Goal: Information Seeking & Learning: Learn about a topic

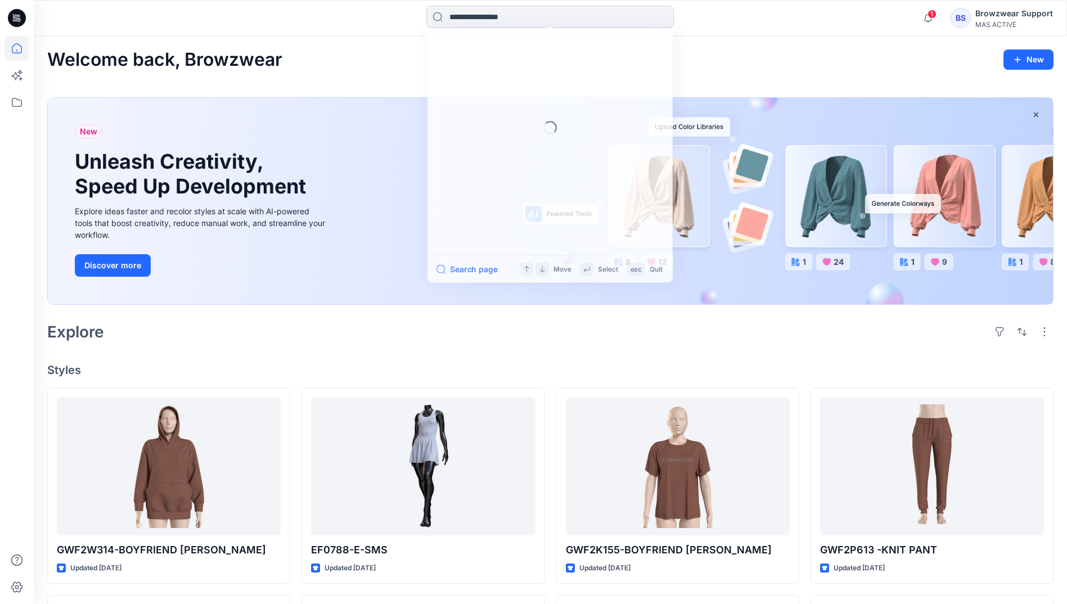
click at [509, 7] on input at bounding box center [550, 17] width 248 height 23
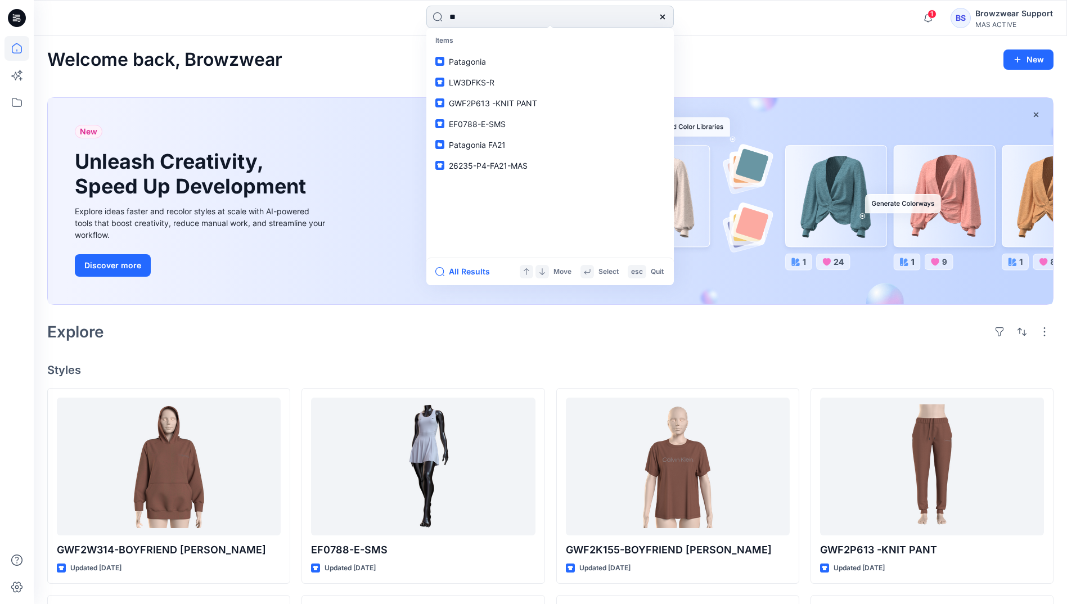
type input "***"
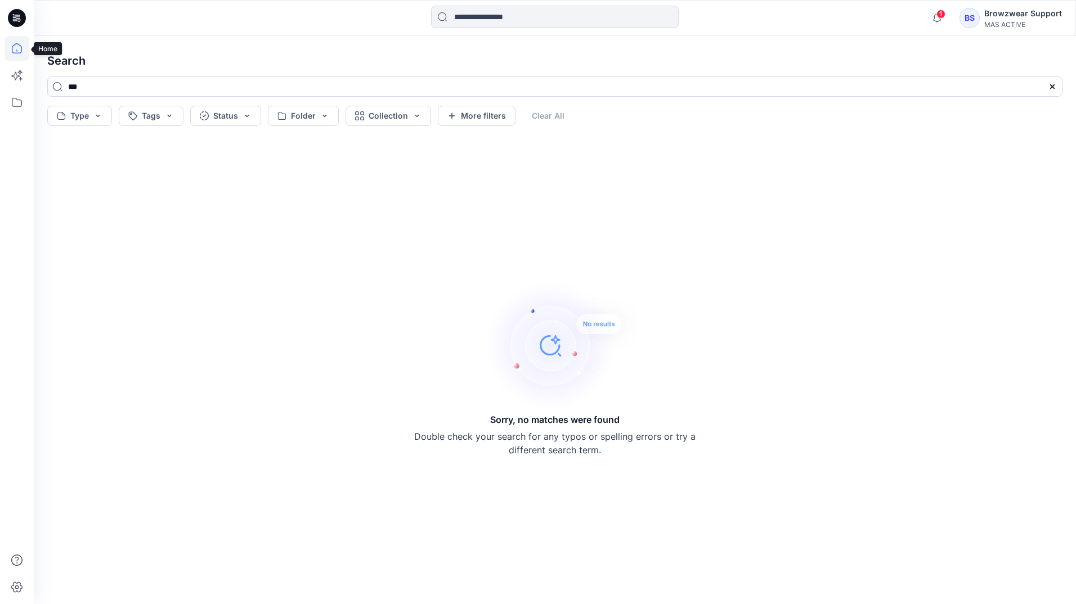
click at [13, 42] on icon at bounding box center [17, 48] width 25 height 25
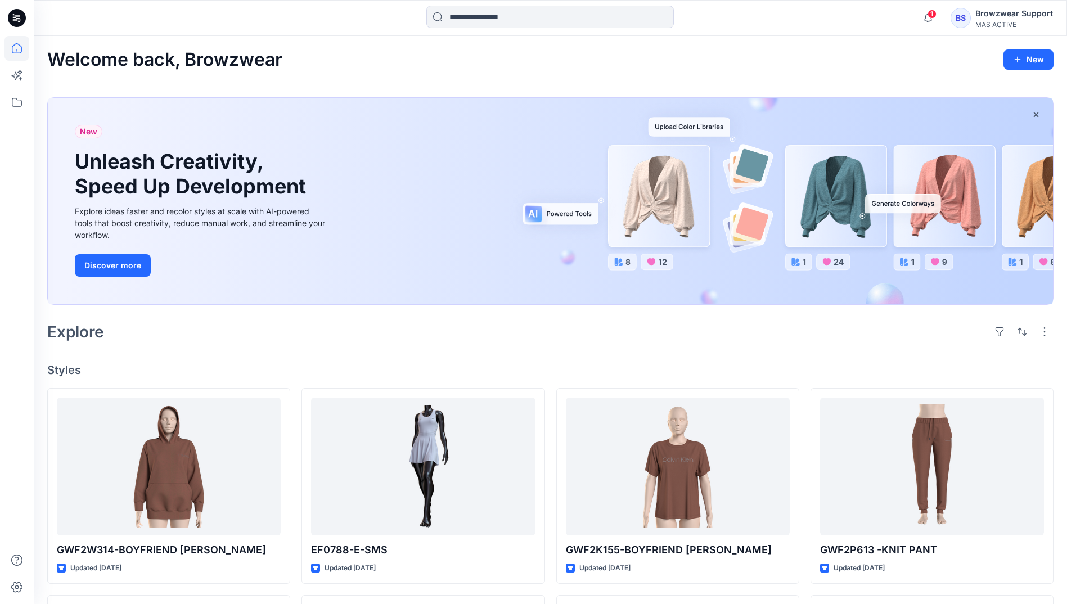
click at [478, 31] on div "1 Notifications FU thilanpa@masholdings.com was removed from this Stylezone sit…" at bounding box center [551, 18] width 1034 height 36
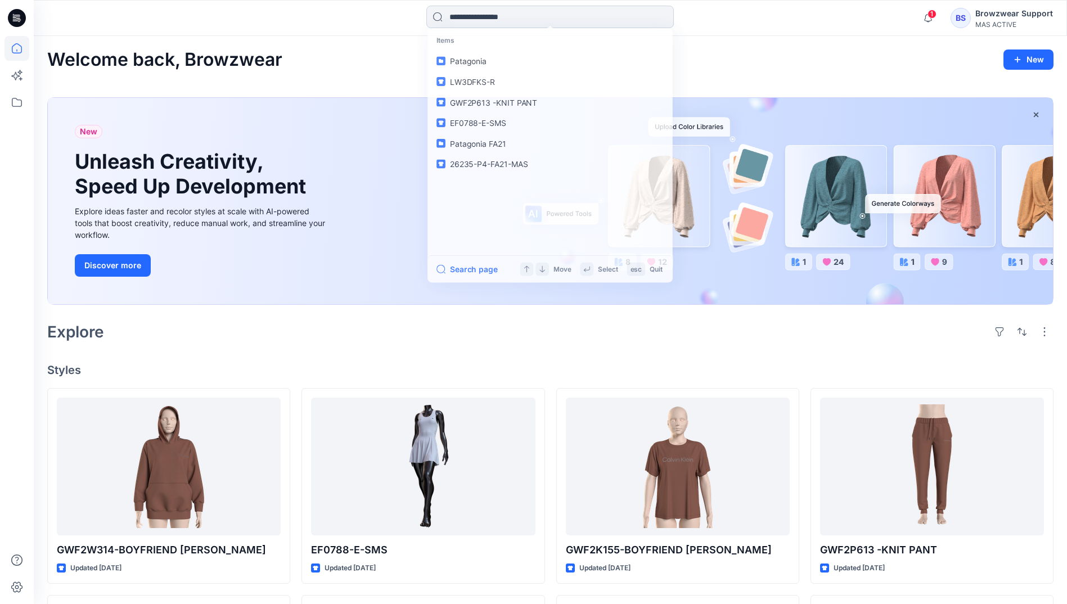
click at [485, 25] on input at bounding box center [550, 17] width 248 height 23
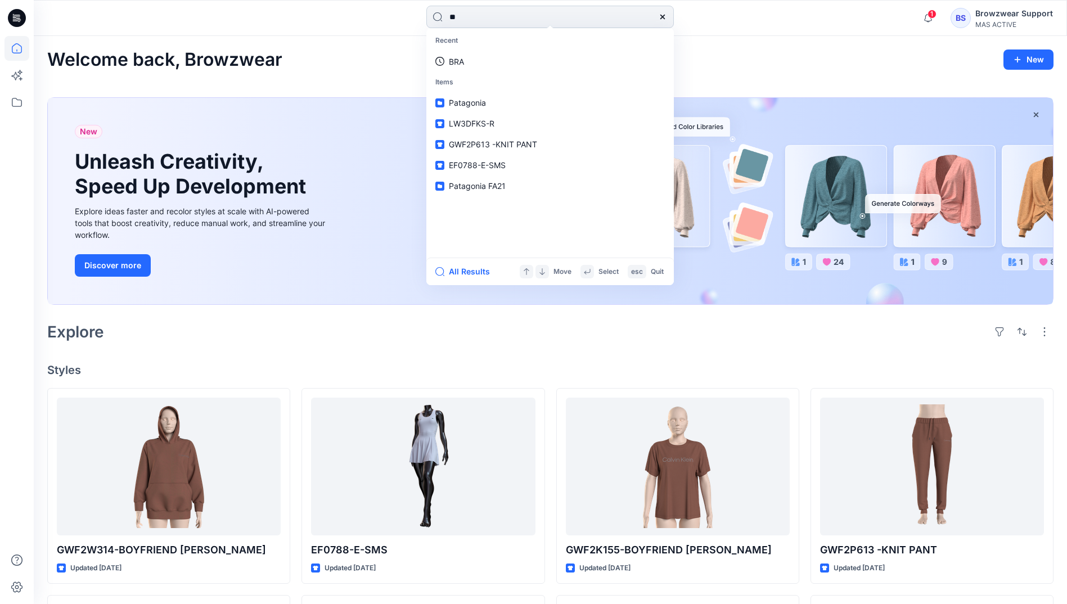
type input "***"
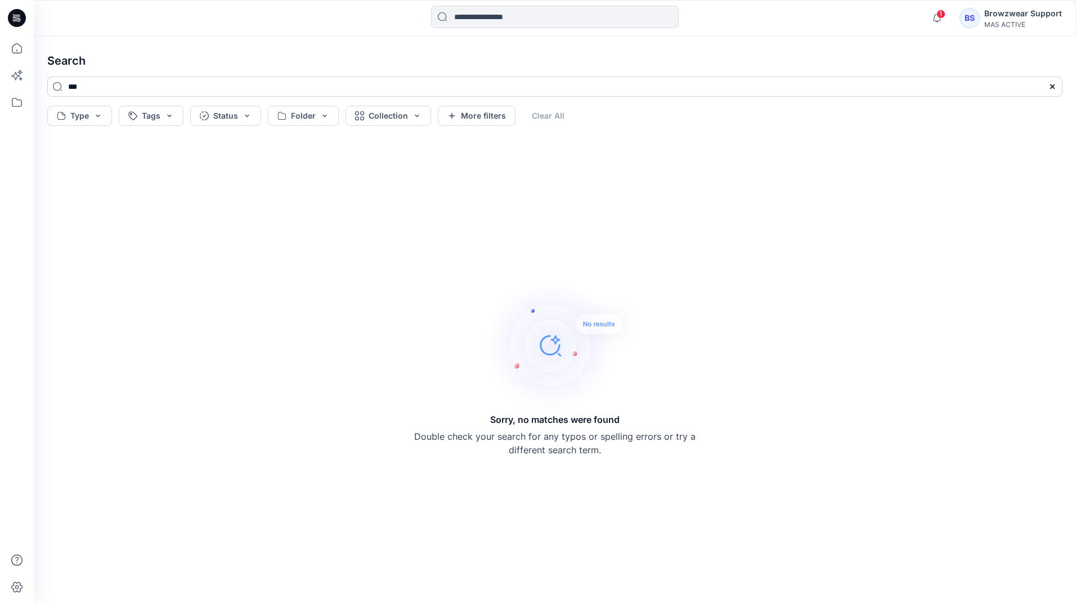
click at [277, 87] on input "***" at bounding box center [554, 87] width 1015 height 20
type input "*"
type input "*****"
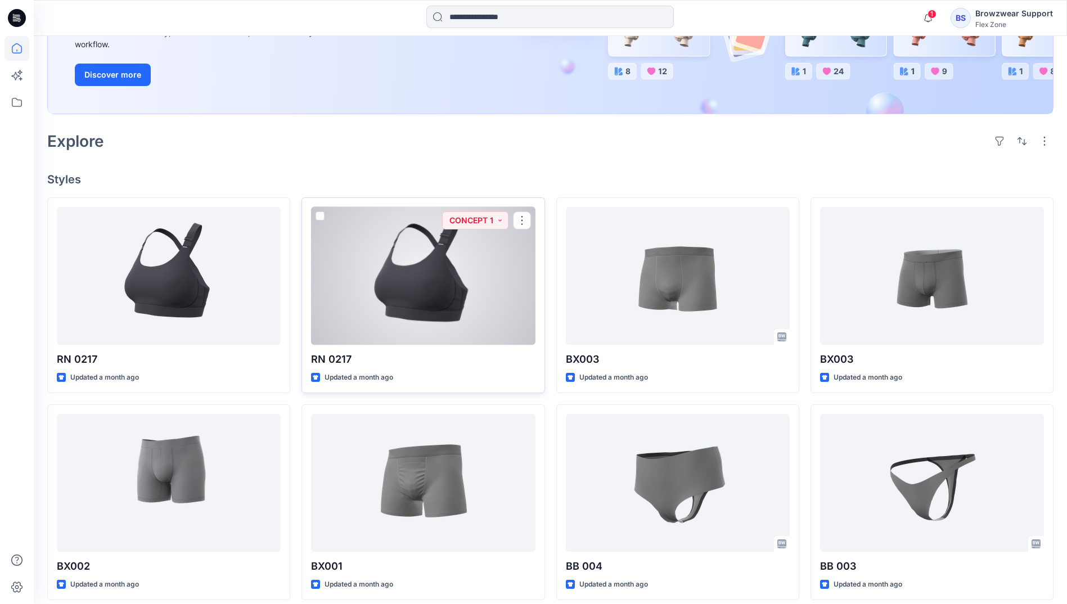
scroll to position [191, 0]
click at [417, 286] on div at bounding box center [423, 275] width 224 height 138
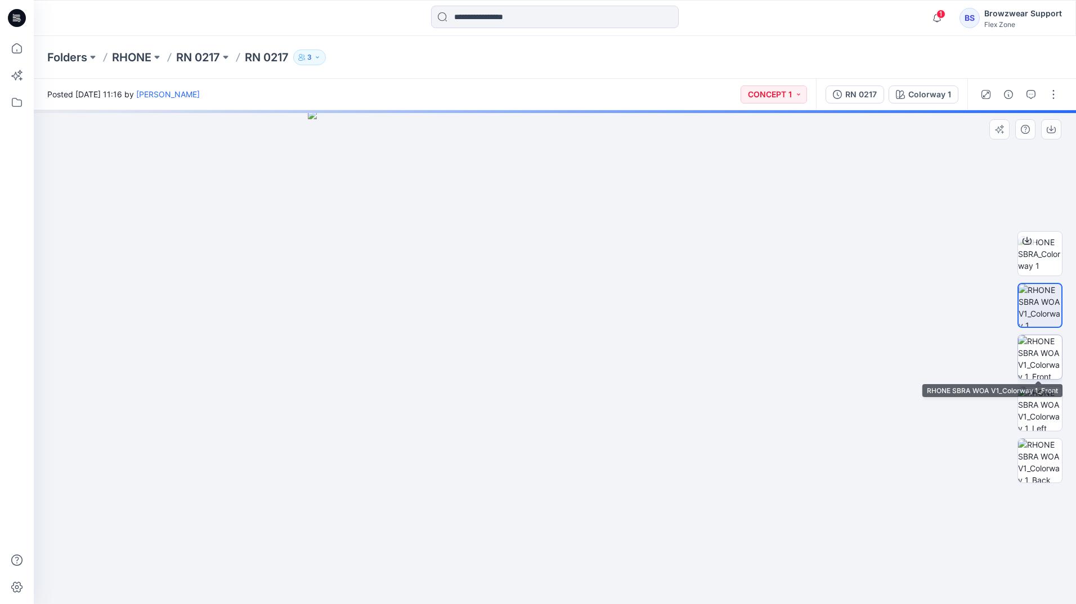
click at [1041, 370] on img at bounding box center [1040, 357] width 44 height 44
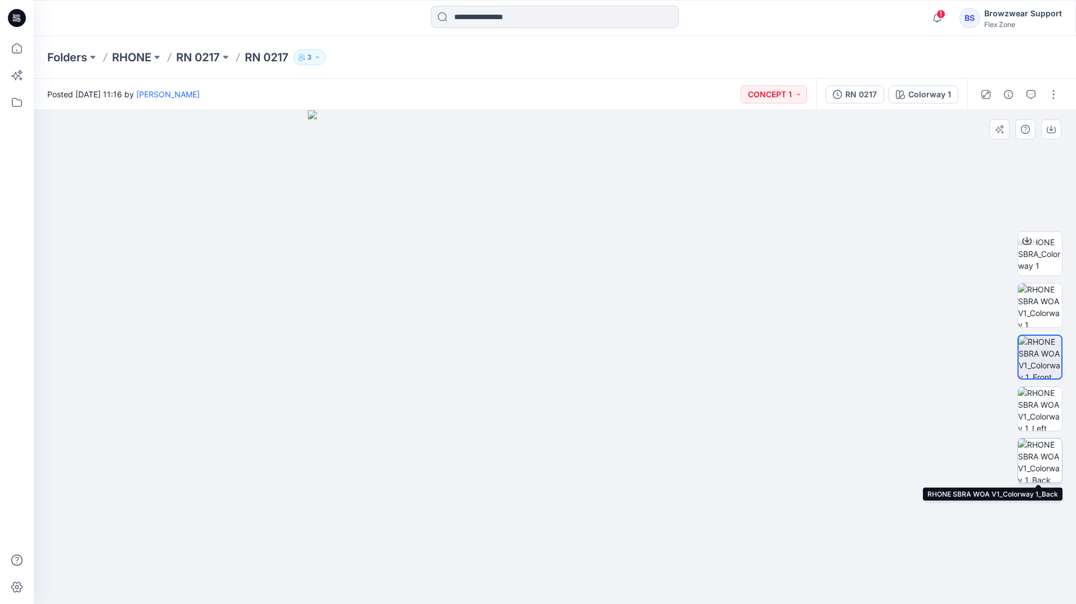
click at [1049, 467] on img at bounding box center [1040, 461] width 44 height 44
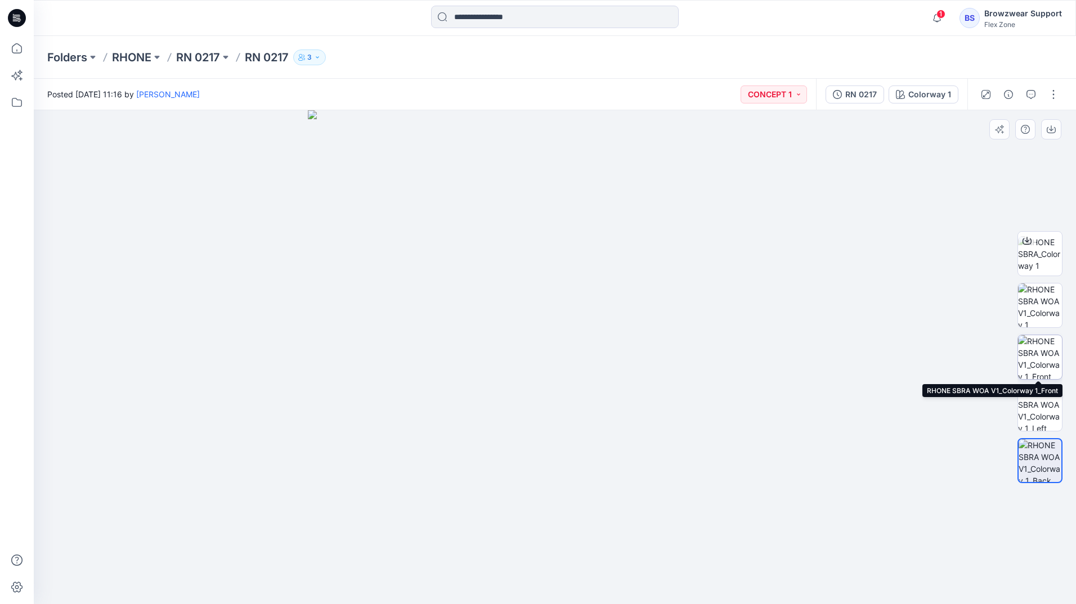
click at [1048, 353] on img at bounding box center [1040, 357] width 44 height 44
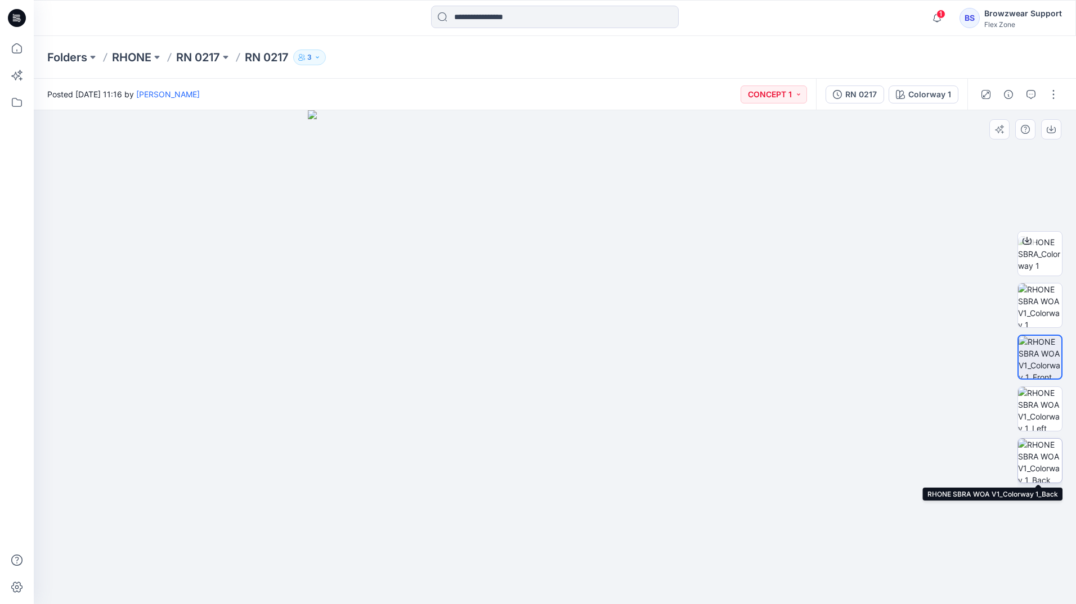
click at [1040, 453] on img at bounding box center [1040, 461] width 44 height 44
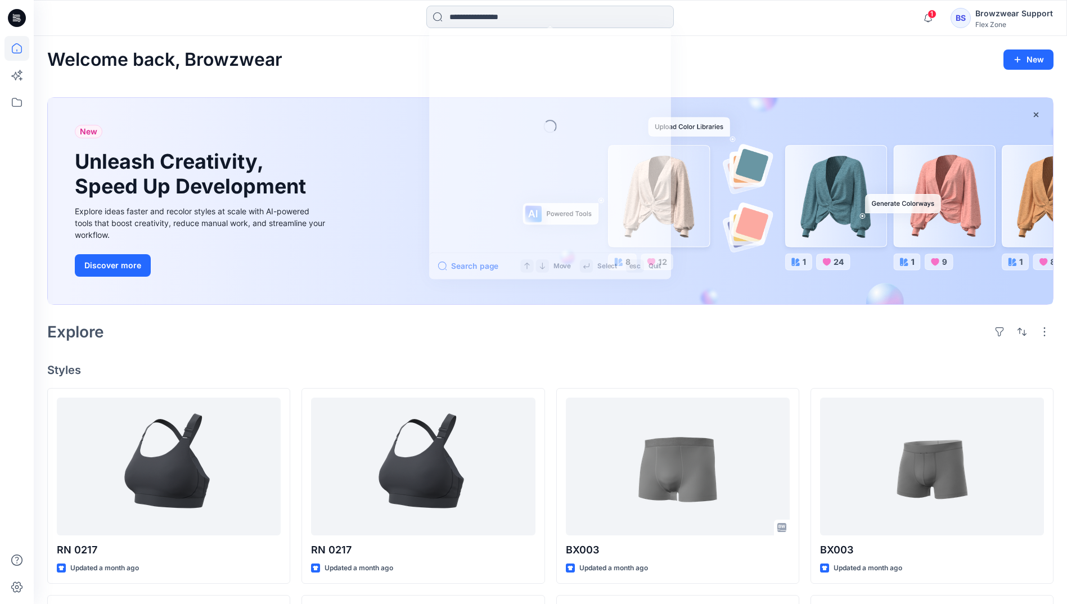
click at [504, 14] on input at bounding box center [550, 17] width 248 height 23
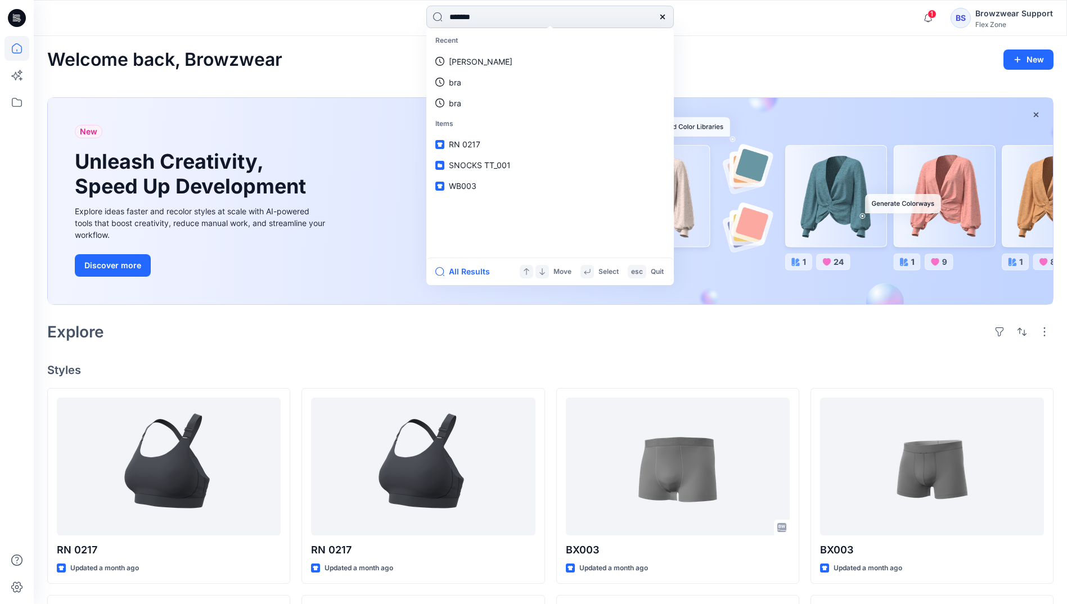
type input "********"
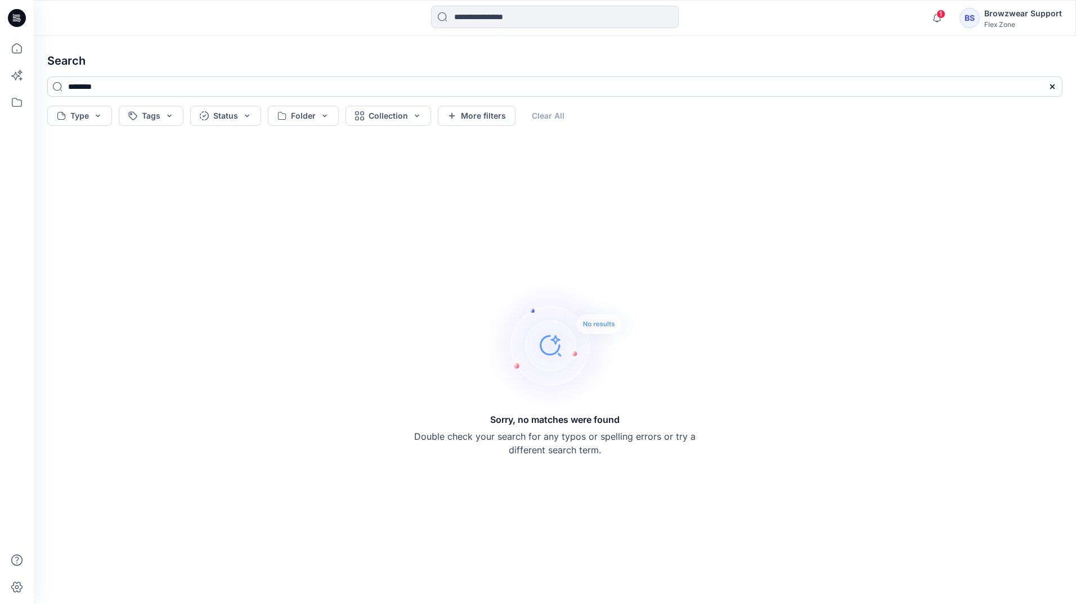
click at [460, 78] on input "********" at bounding box center [554, 87] width 1015 height 20
type input "*"
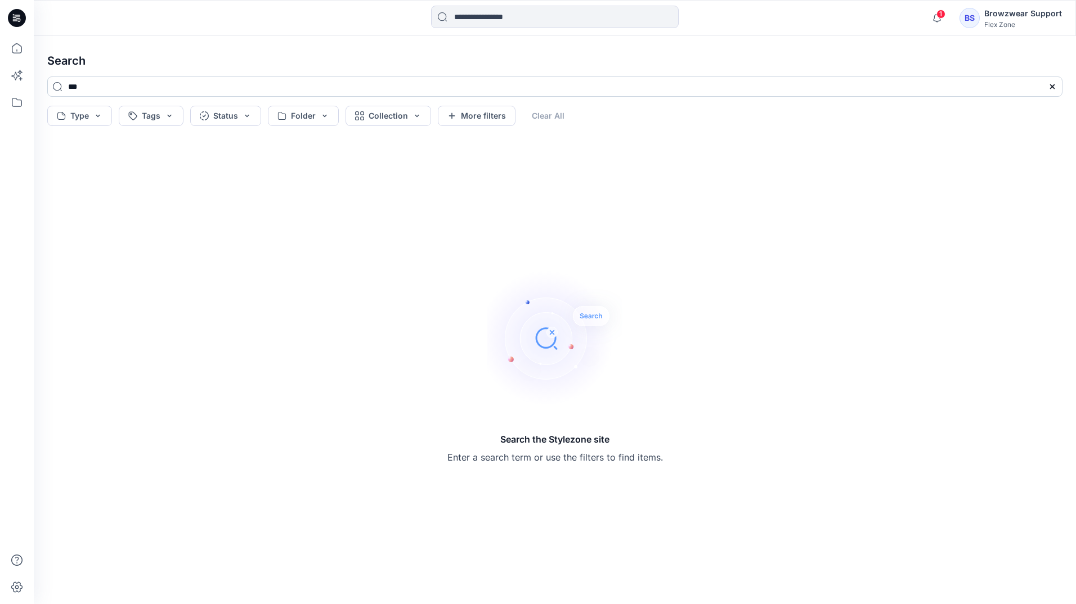
type input "***"
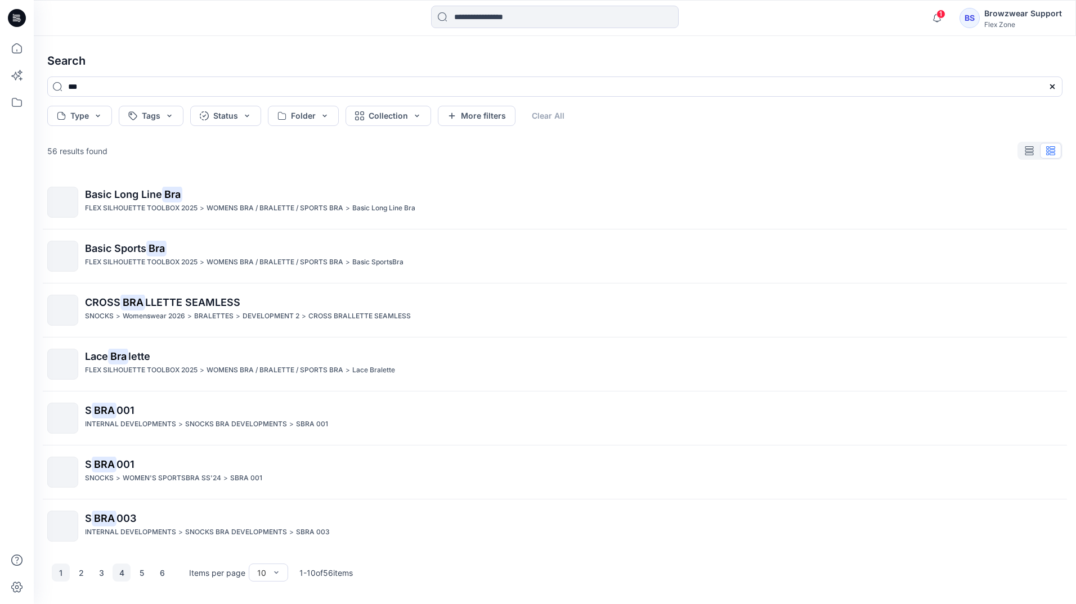
click at [116, 574] on button "4" at bounding box center [122, 573] width 18 height 18
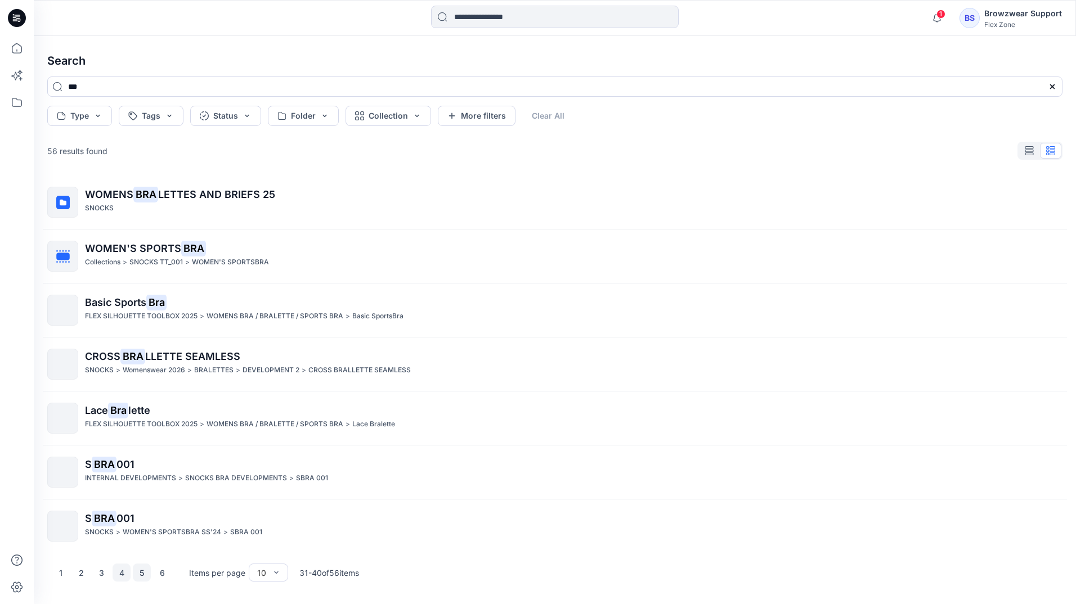
click at [149, 569] on button "5" at bounding box center [142, 573] width 18 height 18
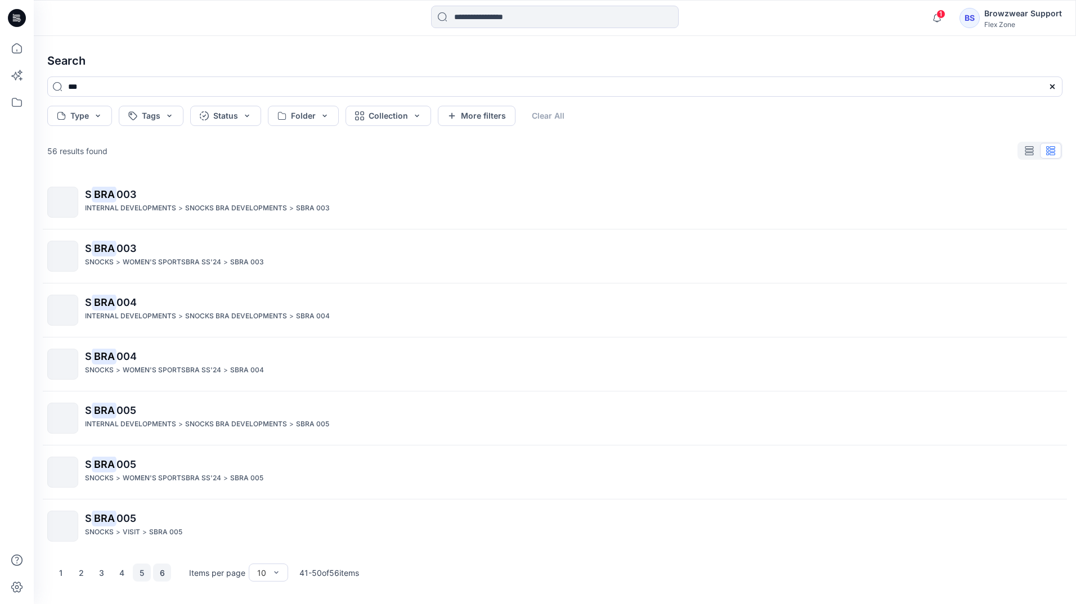
click at [157, 569] on button "6" at bounding box center [162, 573] width 18 height 18
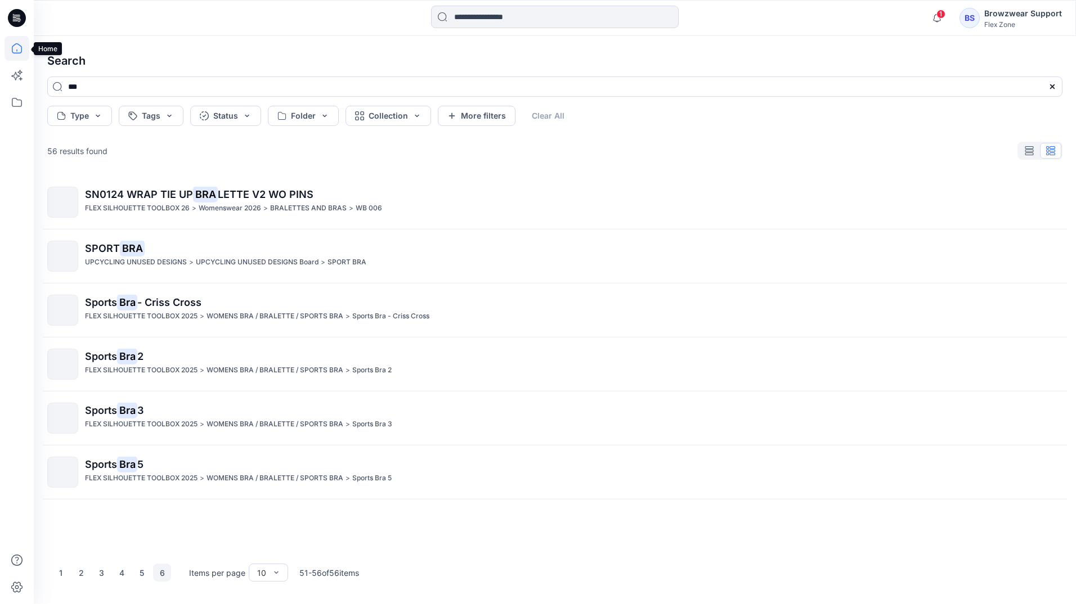
click at [12, 55] on icon at bounding box center [17, 48] width 25 height 25
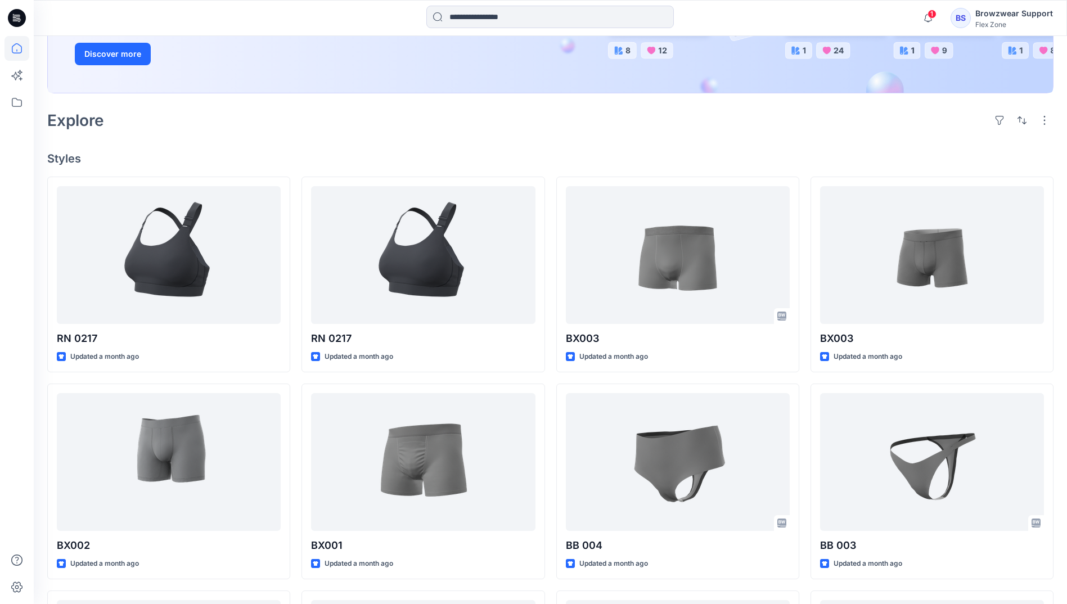
scroll to position [212, 0]
click at [507, 18] on input at bounding box center [550, 17] width 248 height 23
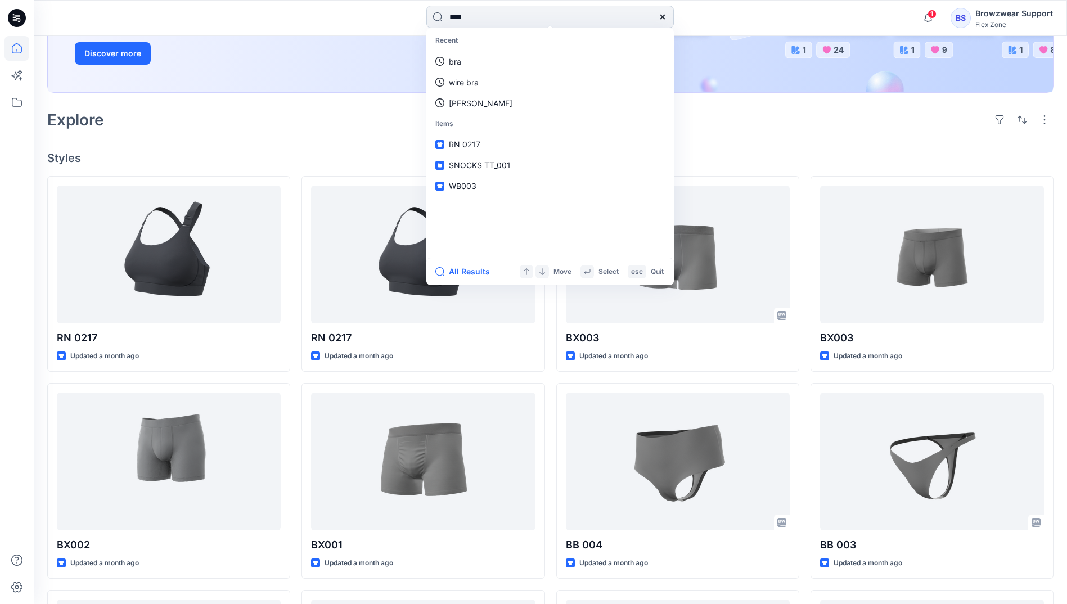
type input "*****"
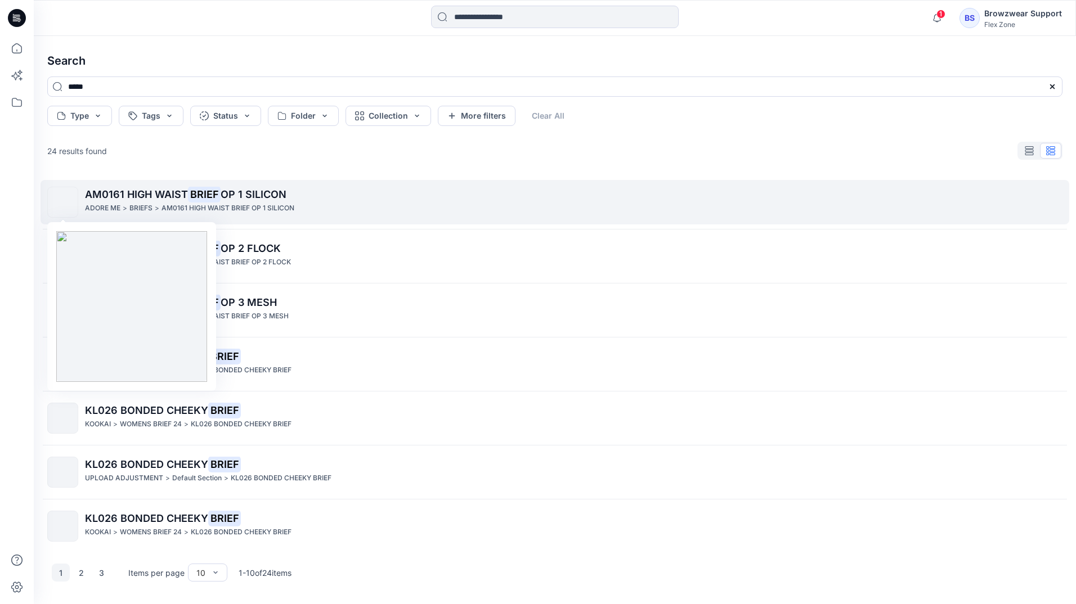
click at [63, 203] on img at bounding box center [63, 203] width 0 height 0
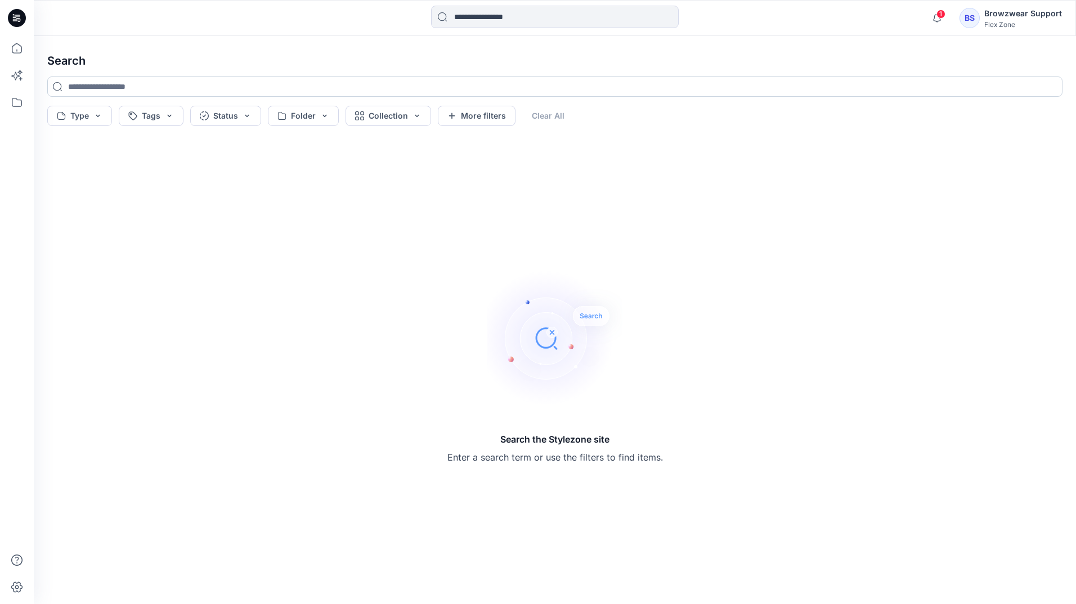
click at [237, 86] on input at bounding box center [554, 87] width 1015 height 20
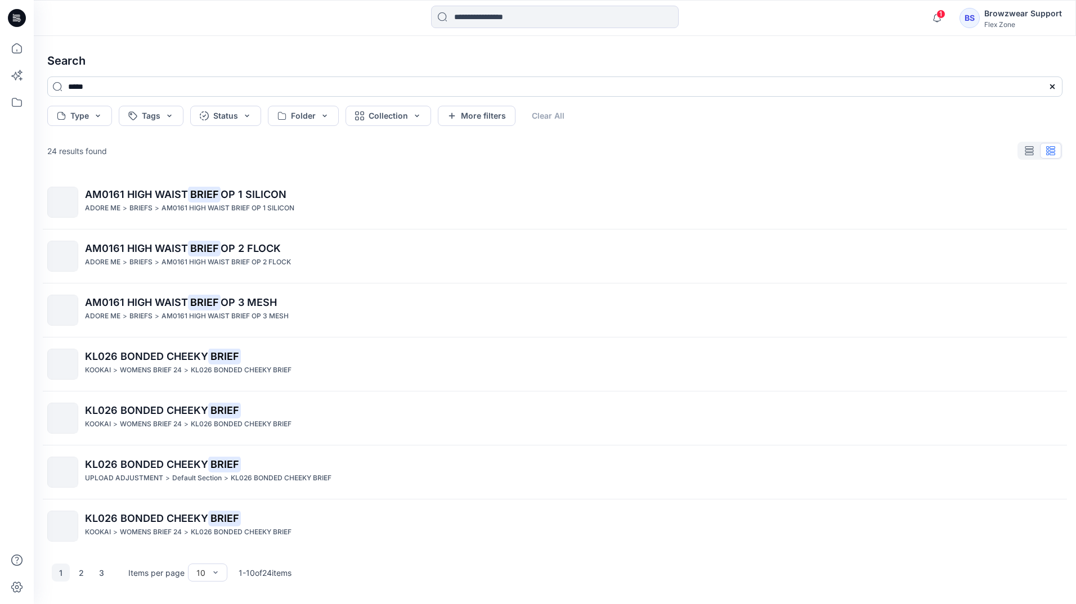
type input "*****"
click at [83, 578] on button "2" at bounding box center [81, 573] width 18 height 18
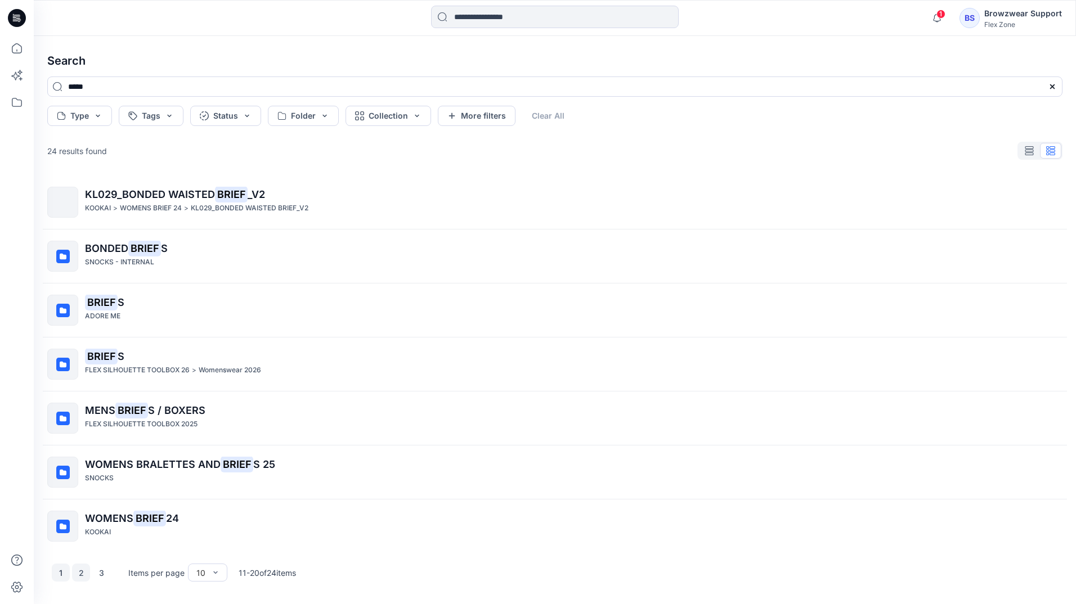
click at [57, 572] on button "1" at bounding box center [61, 573] width 18 height 18
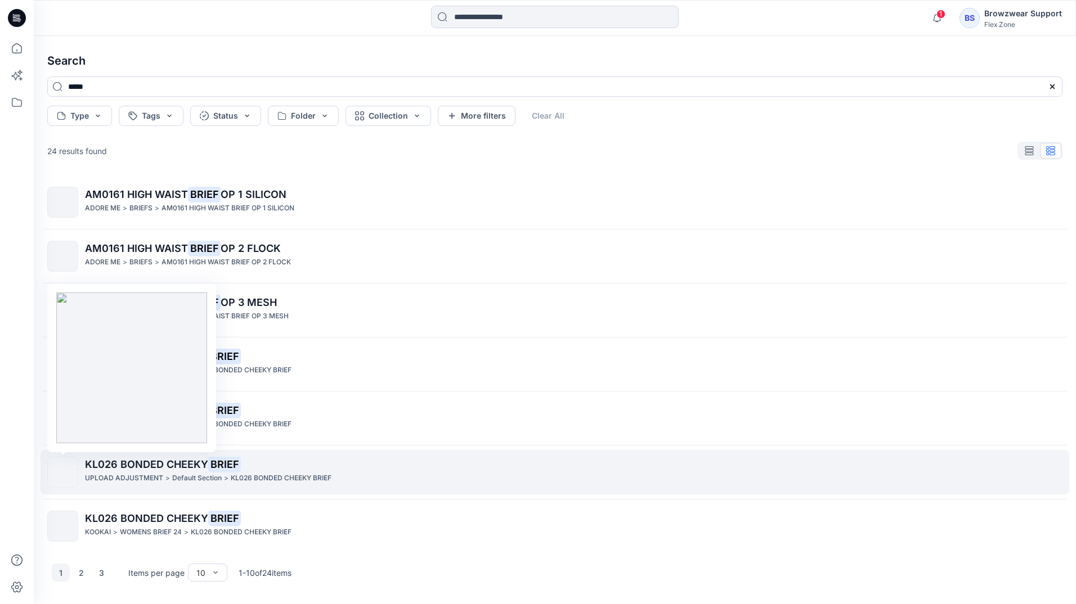
click at [63, 473] on img at bounding box center [63, 473] width 0 height 0
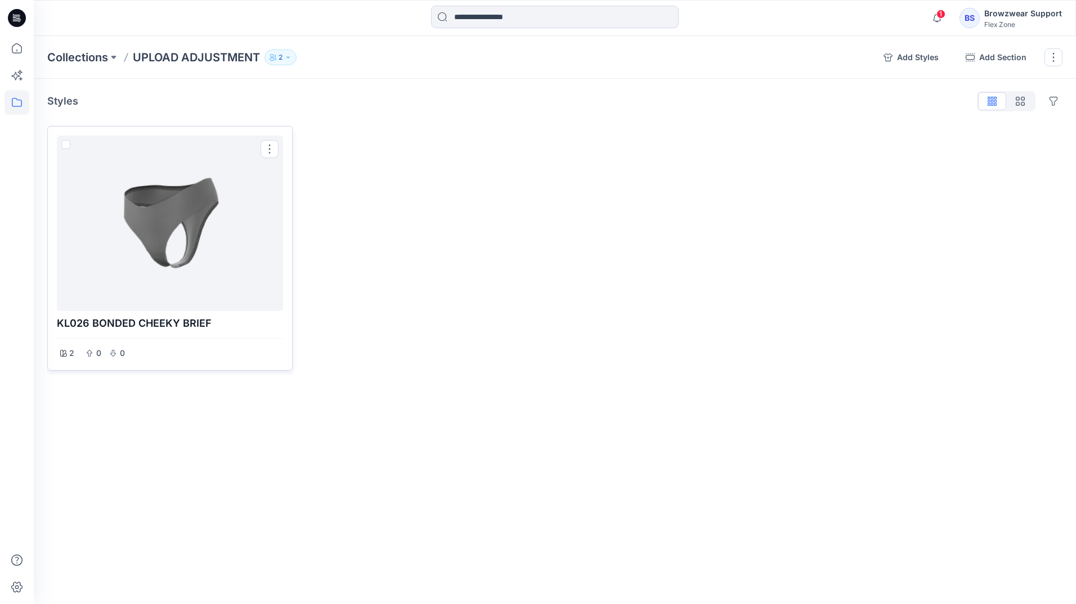
click at [187, 226] on div at bounding box center [169, 223] width 217 height 167
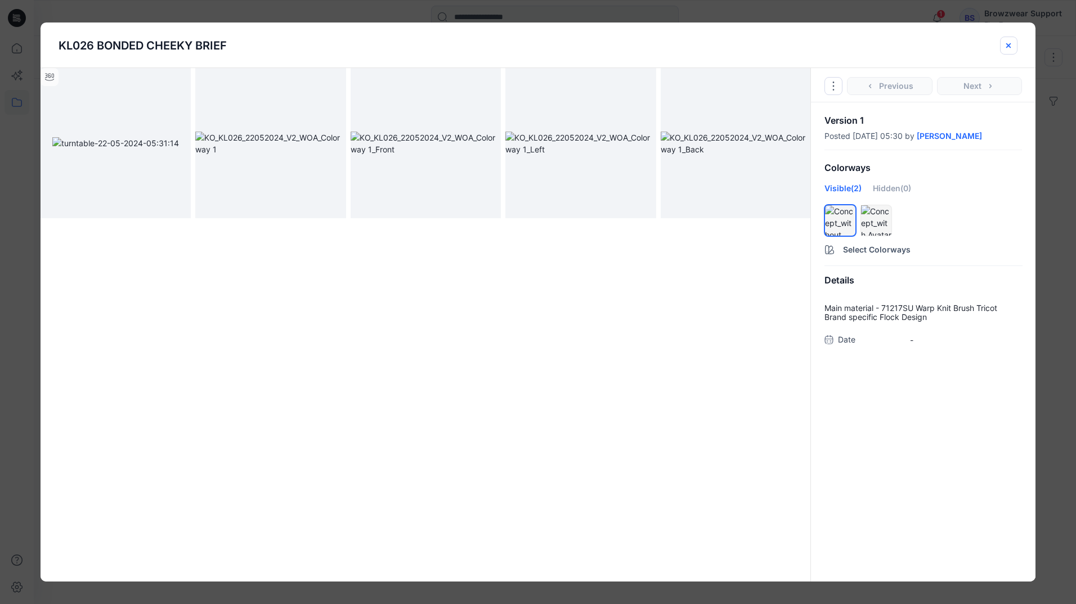
click at [1012, 53] on button "close-btn" at bounding box center [1008, 46] width 17 height 18
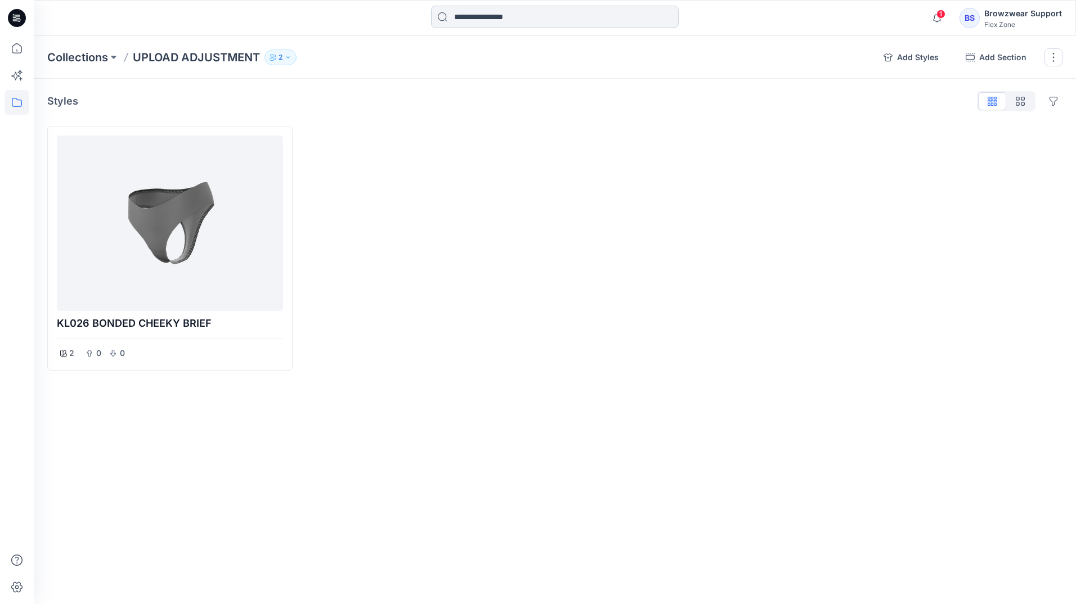
click at [502, 14] on input at bounding box center [555, 17] width 248 height 23
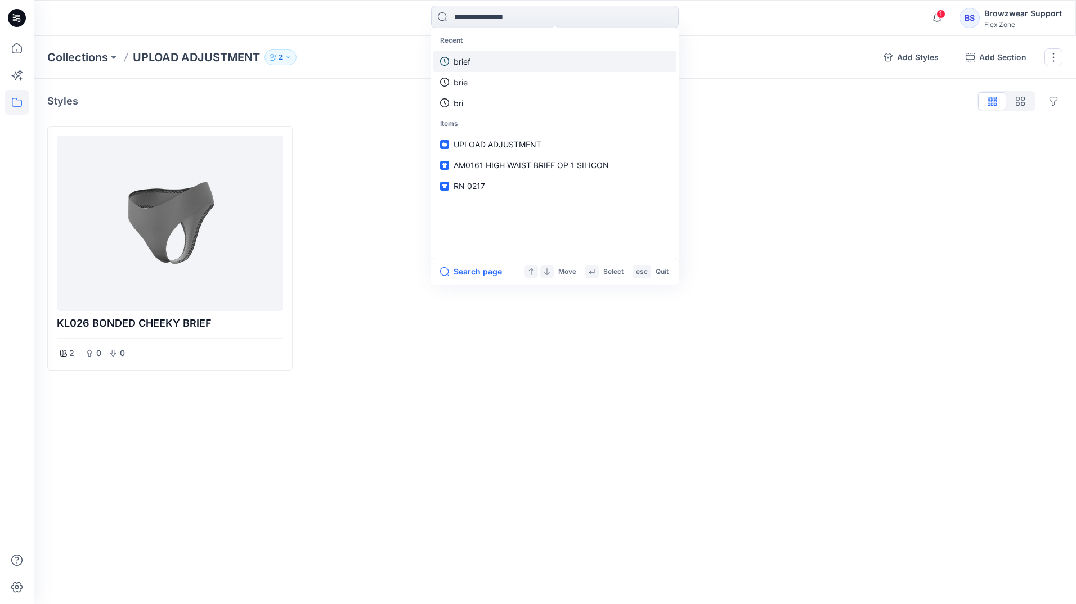
click at [470, 61] on p "brief" at bounding box center [461, 62] width 17 height 12
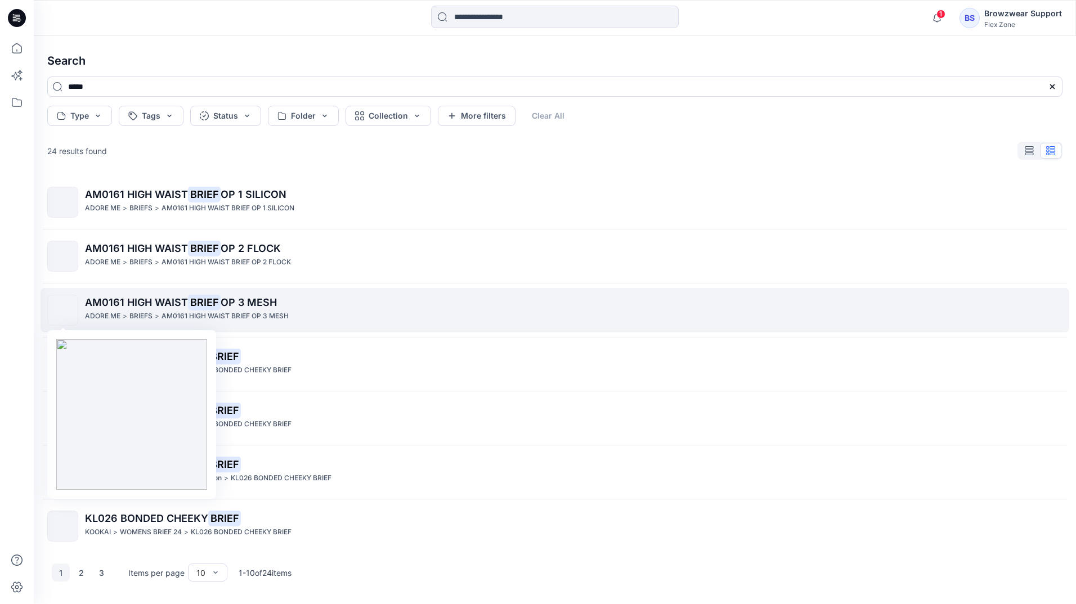
click at [63, 311] on img at bounding box center [63, 311] width 0 height 0
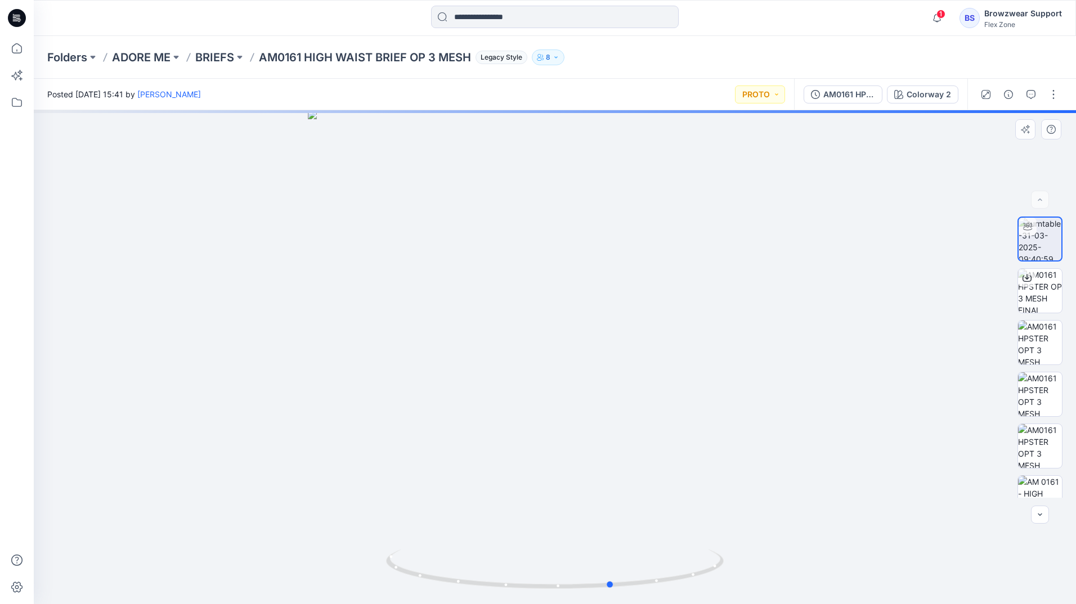
drag, startPoint x: 688, startPoint y: 374, endPoint x: 746, endPoint y: 365, distance: 58.2
click at [746, 365] on div at bounding box center [555, 357] width 1042 height 494
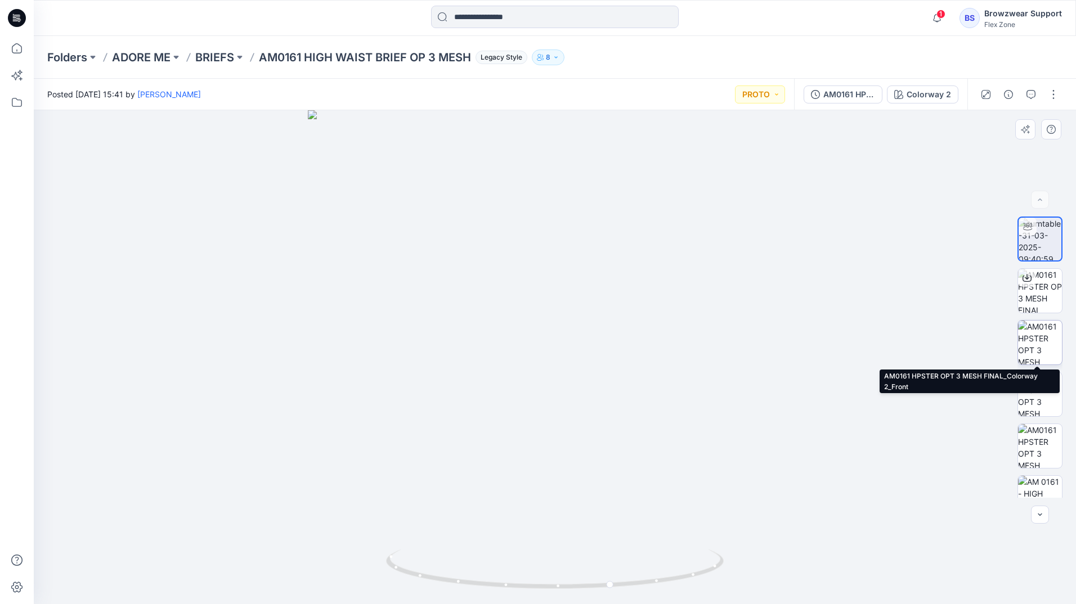
click at [1039, 354] on img at bounding box center [1040, 343] width 44 height 44
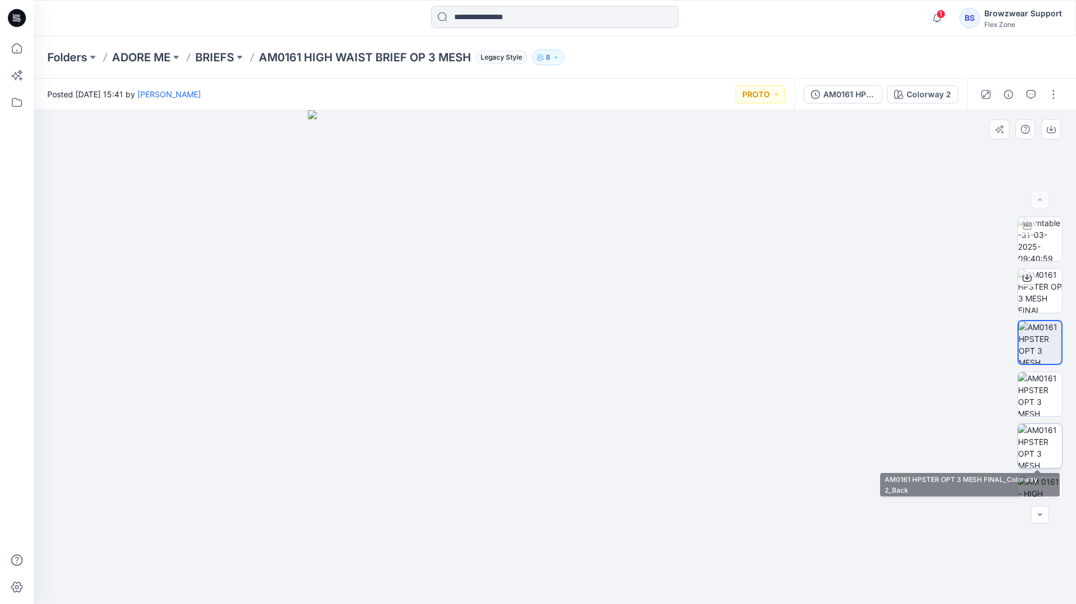
click at [1047, 453] on img at bounding box center [1040, 446] width 44 height 44
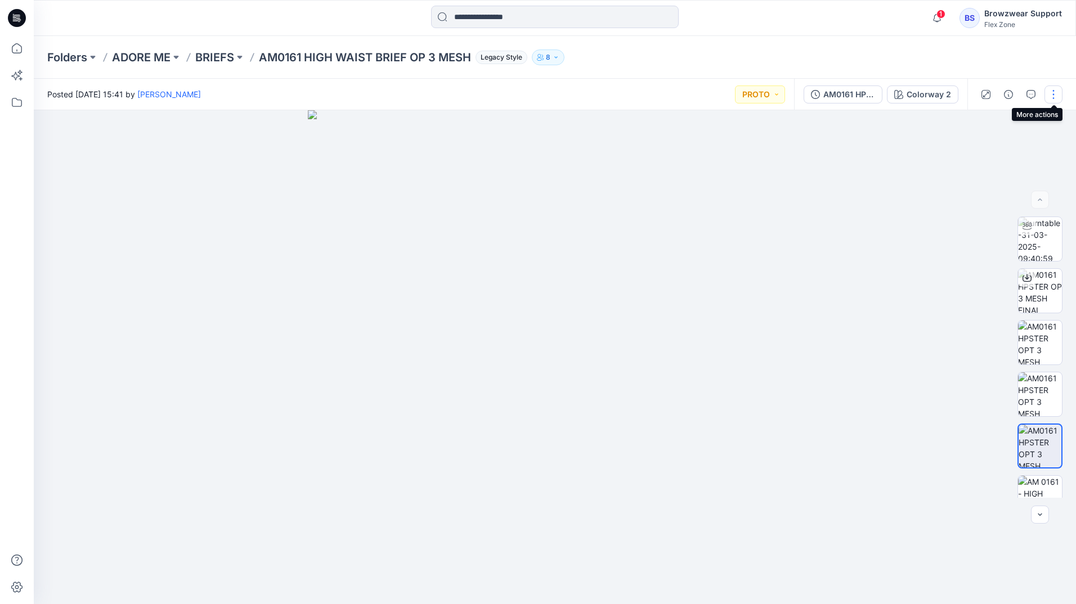
click at [1053, 99] on button "button" at bounding box center [1053, 95] width 18 height 18
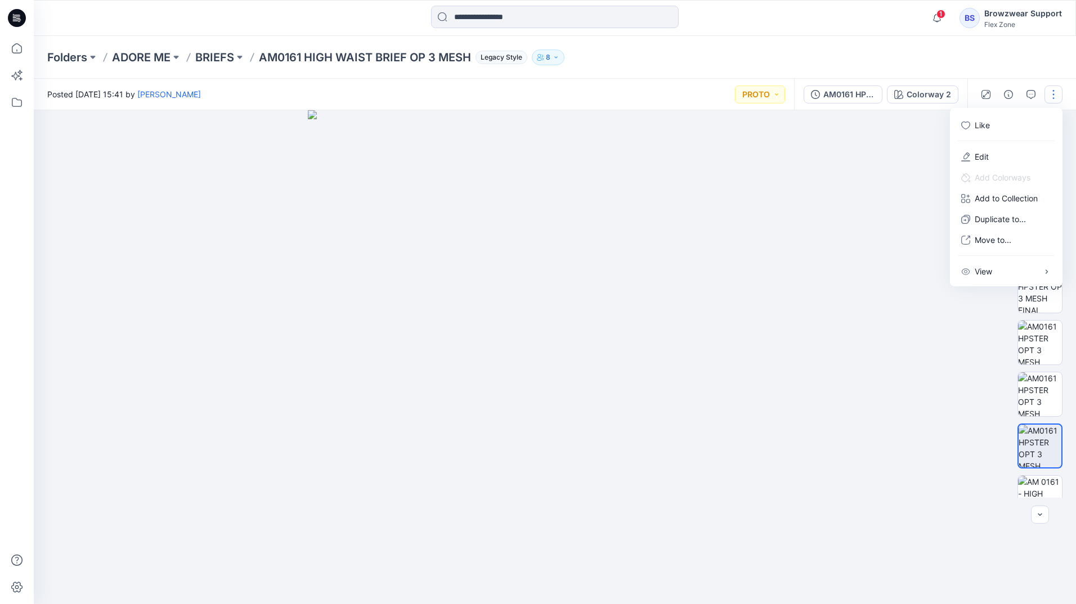
click at [915, 137] on div at bounding box center [555, 357] width 1042 height 494
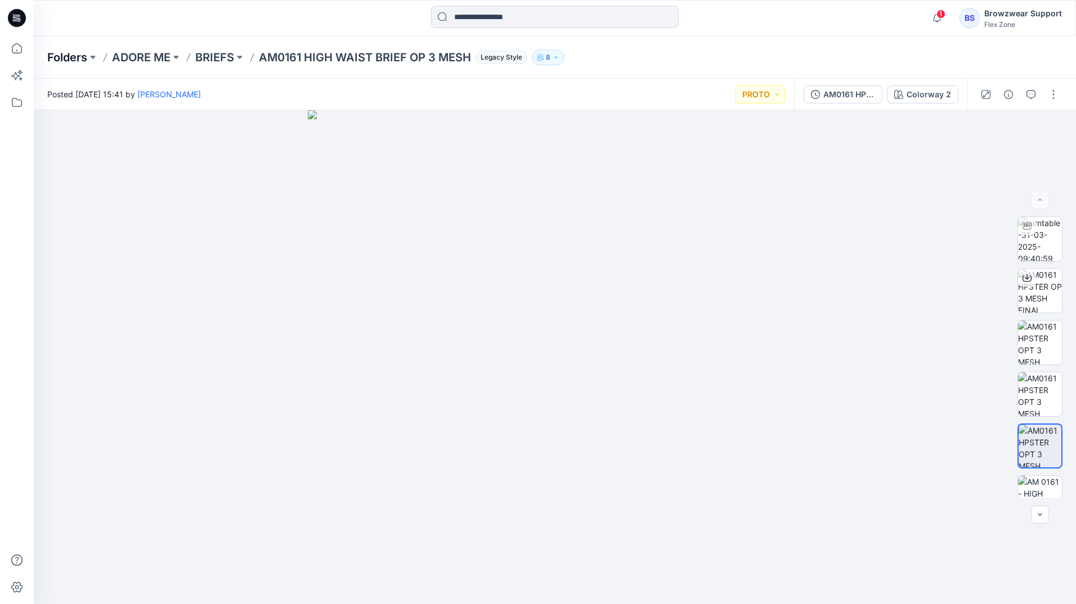
click at [64, 56] on p "Folders" at bounding box center [67, 58] width 40 height 16
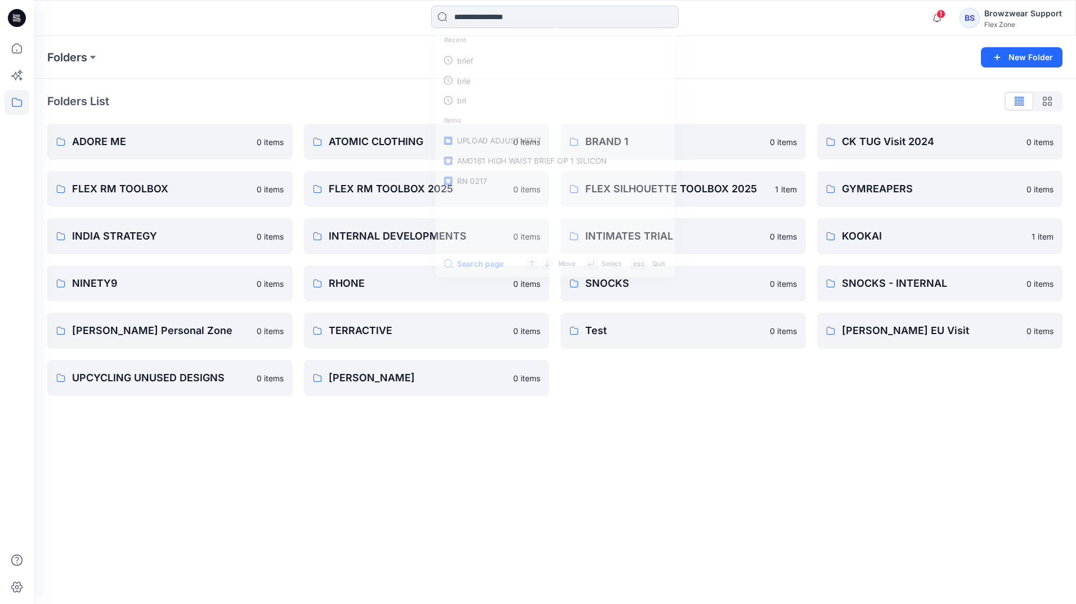
click at [473, 21] on input at bounding box center [555, 17] width 248 height 23
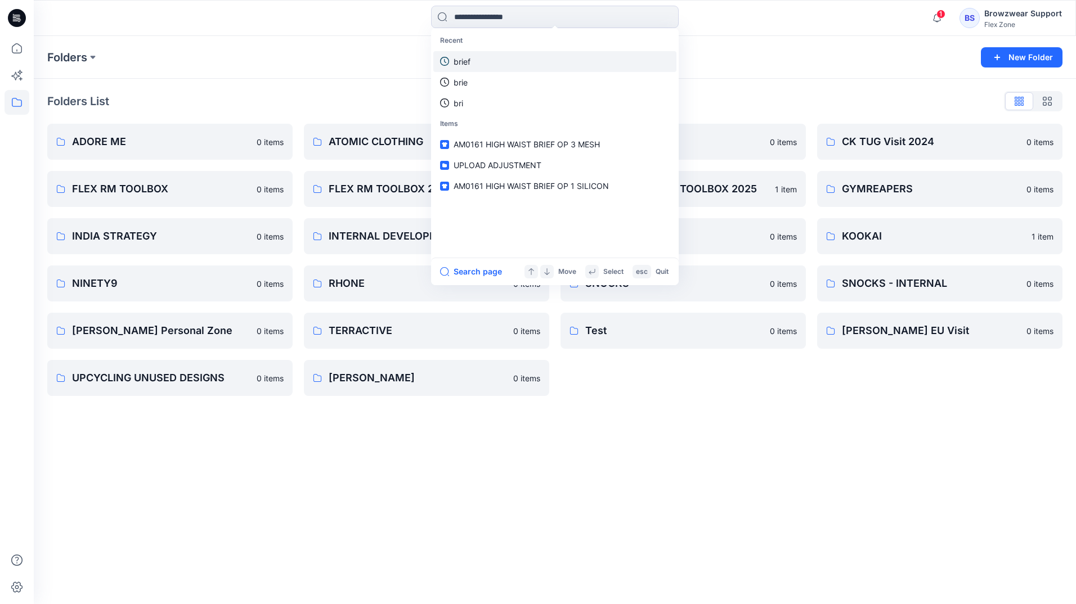
click at [482, 57] on link "brief" at bounding box center [554, 61] width 243 height 21
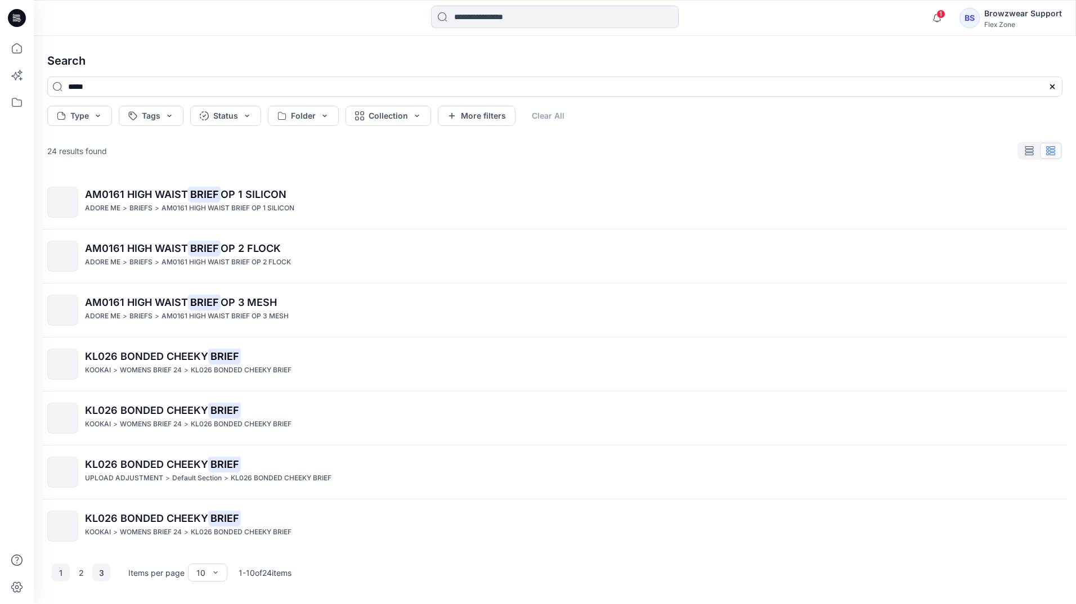
click at [107, 574] on button "3" at bounding box center [101, 573] width 18 height 18
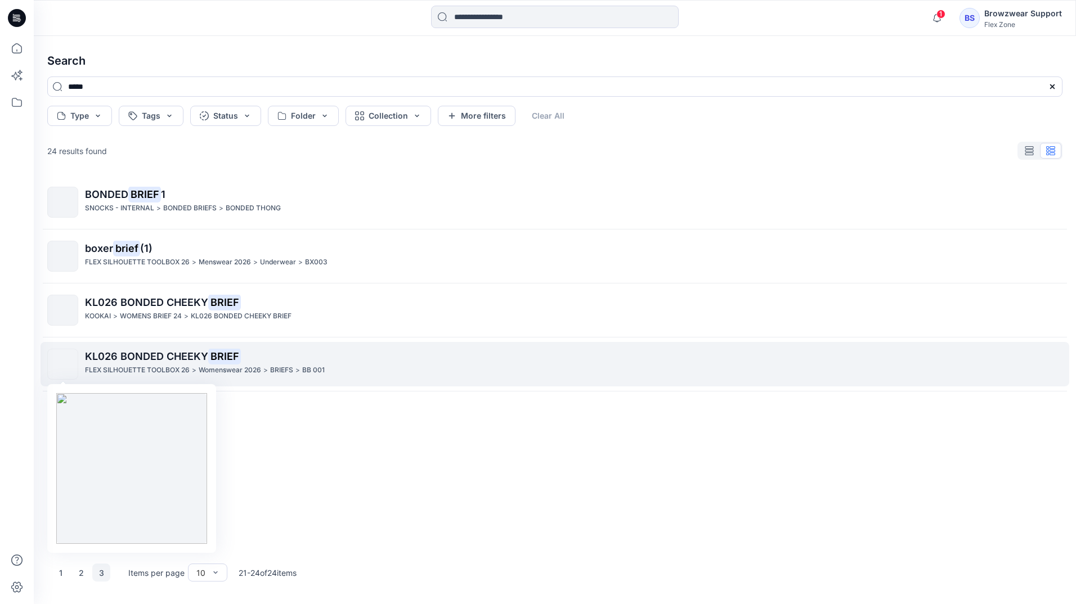
click at [63, 365] on img at bounding box center [63, 365] width 0 height 0
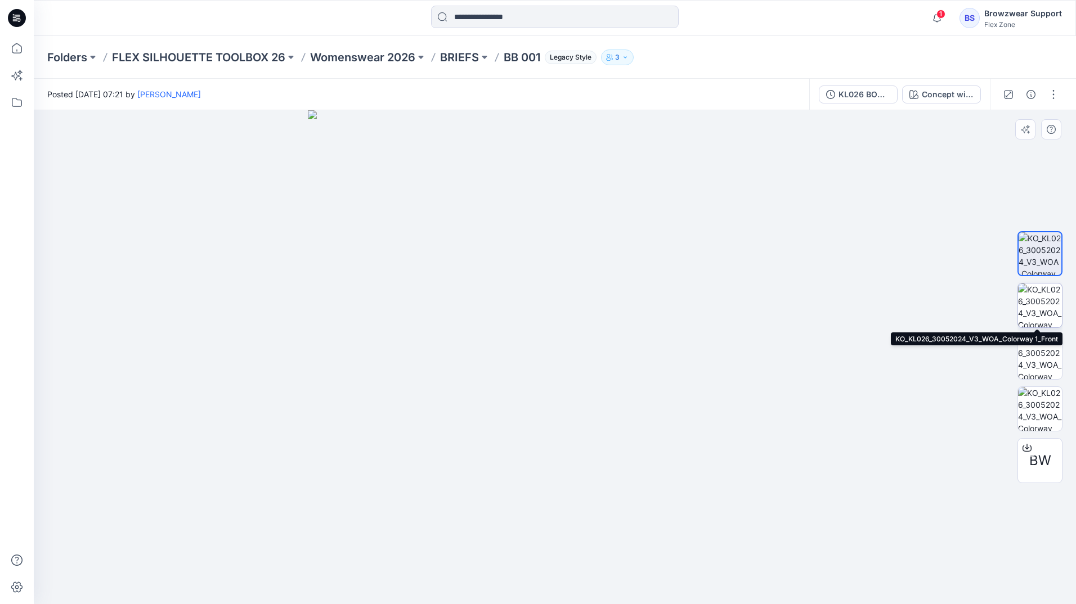
click at [1031, 309] on img at bounding box center [1040, 306] width 44 height 44
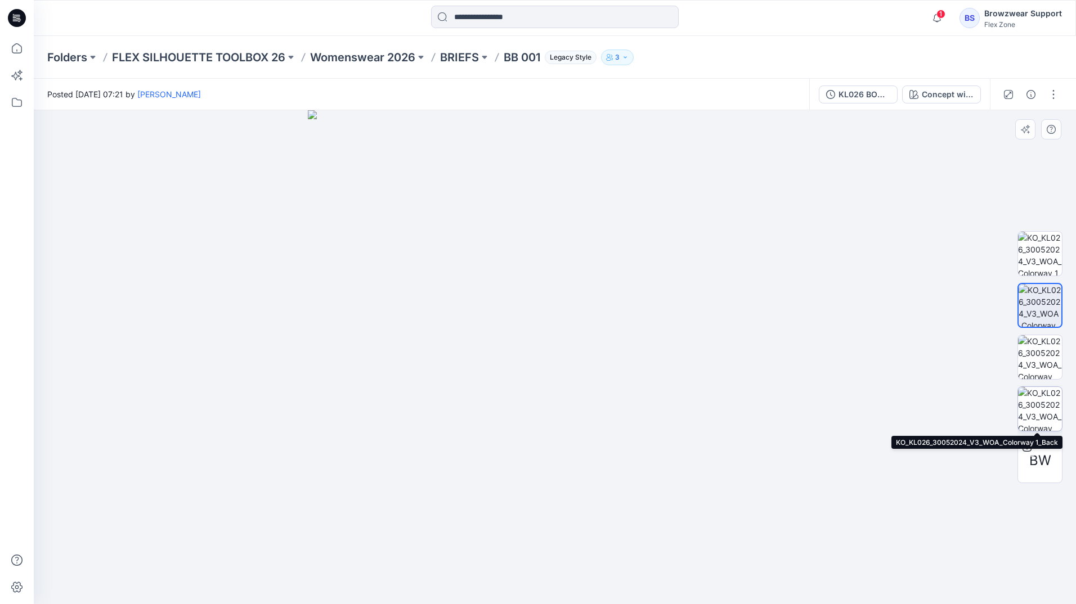
click at [1049, 405] on img at bounding box center [1040, 409] width 44 height 44
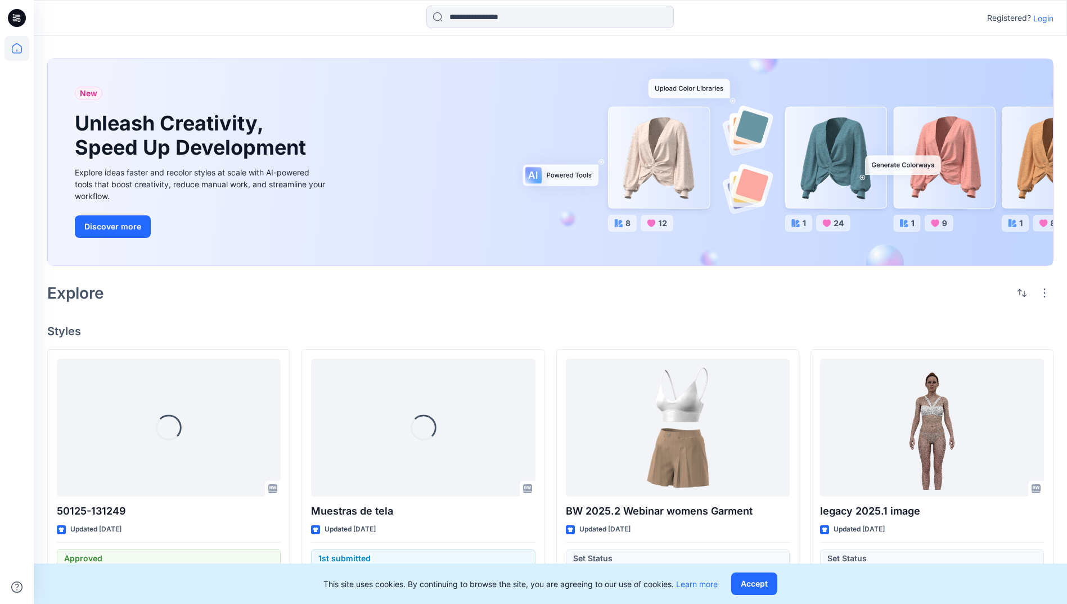
click at [1039, 19] on p "Login" at bounding box center [1044, 18] width 20 height 12
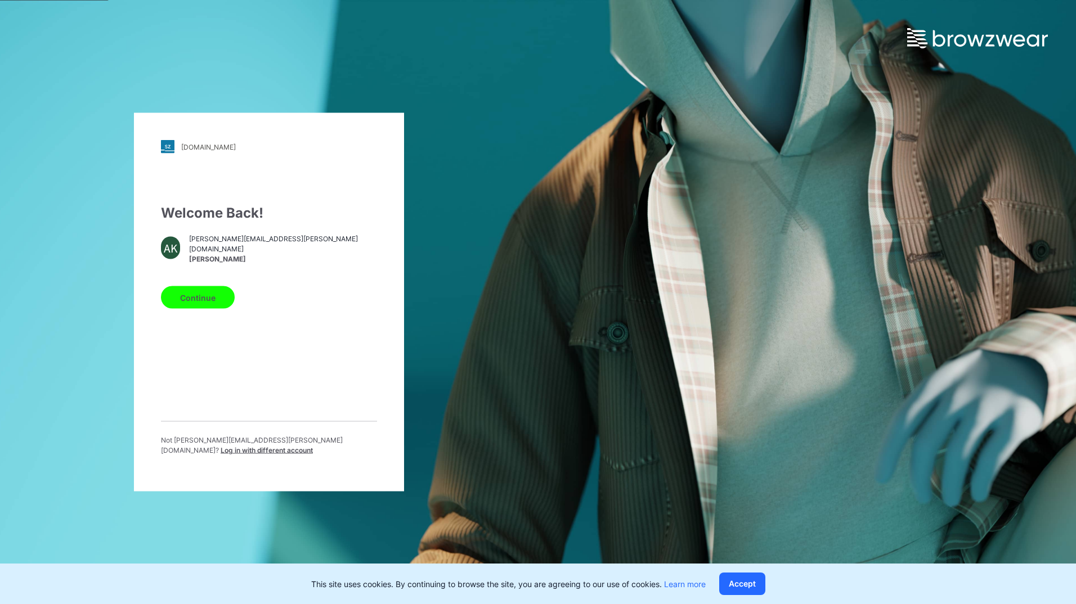
click at [201, 298] on button "Continue" at bounding box center [198, 297] width 74 height 23
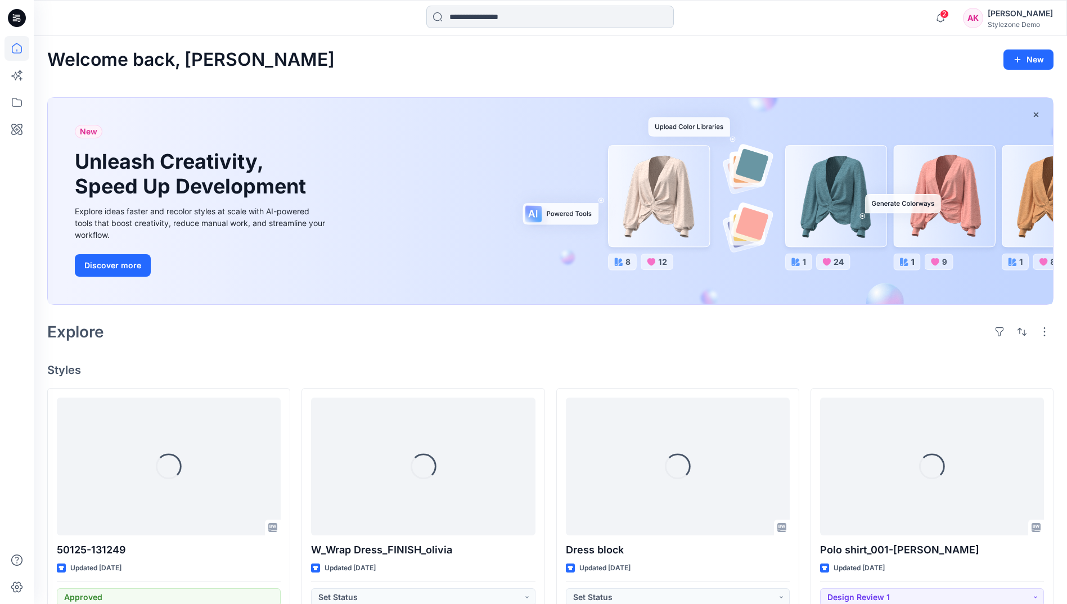
click at [493, 17] on input at bounding box center [550, 17] width 248 height 23
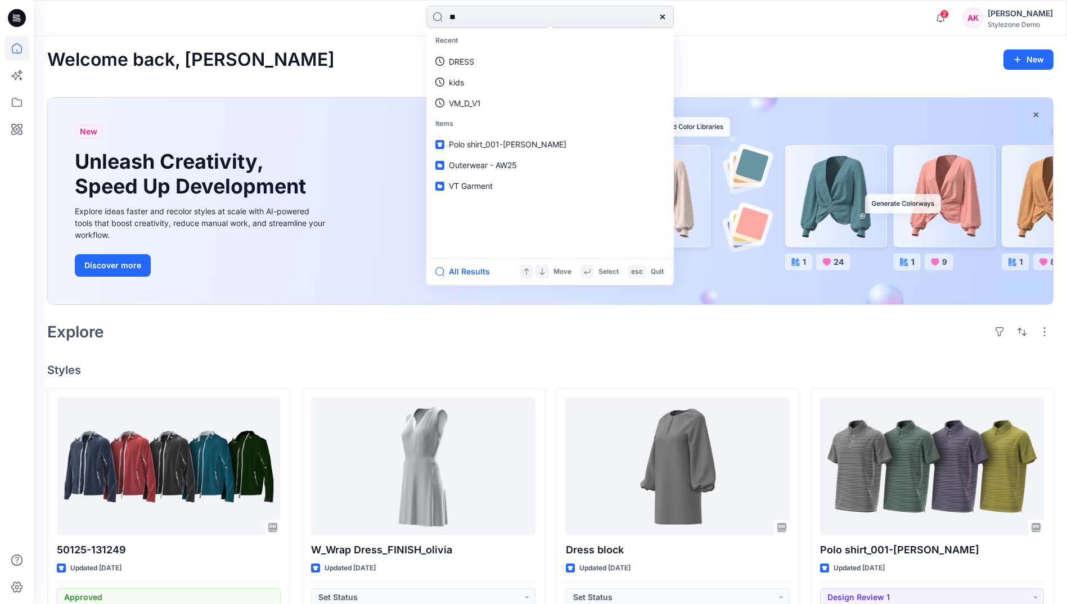
type input "***"
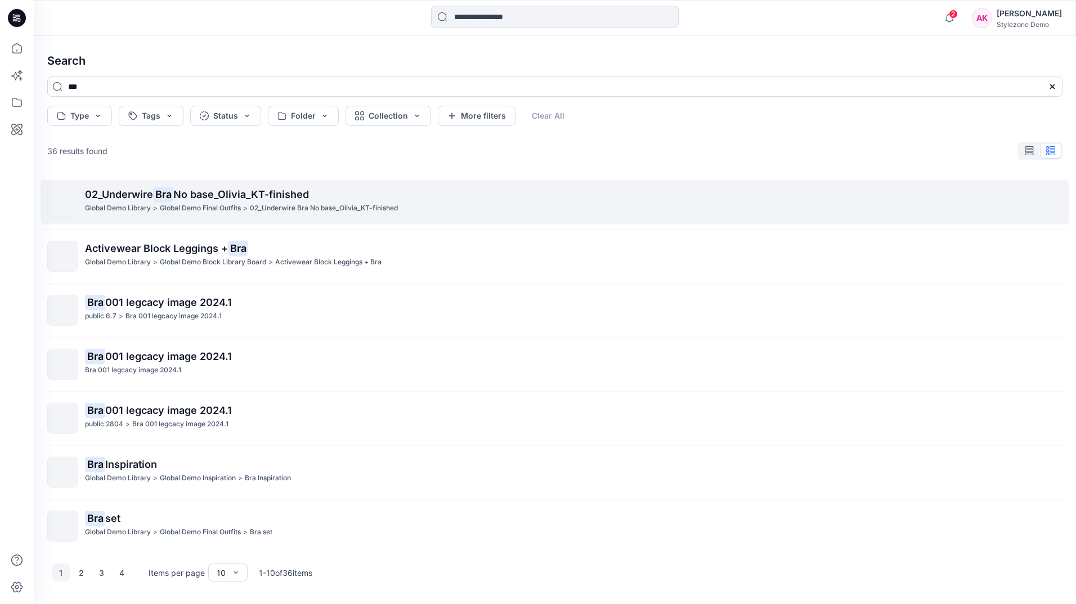
click at [168, 200] on mark "Bra" at bounding box center [163, 194] width 20 height 16
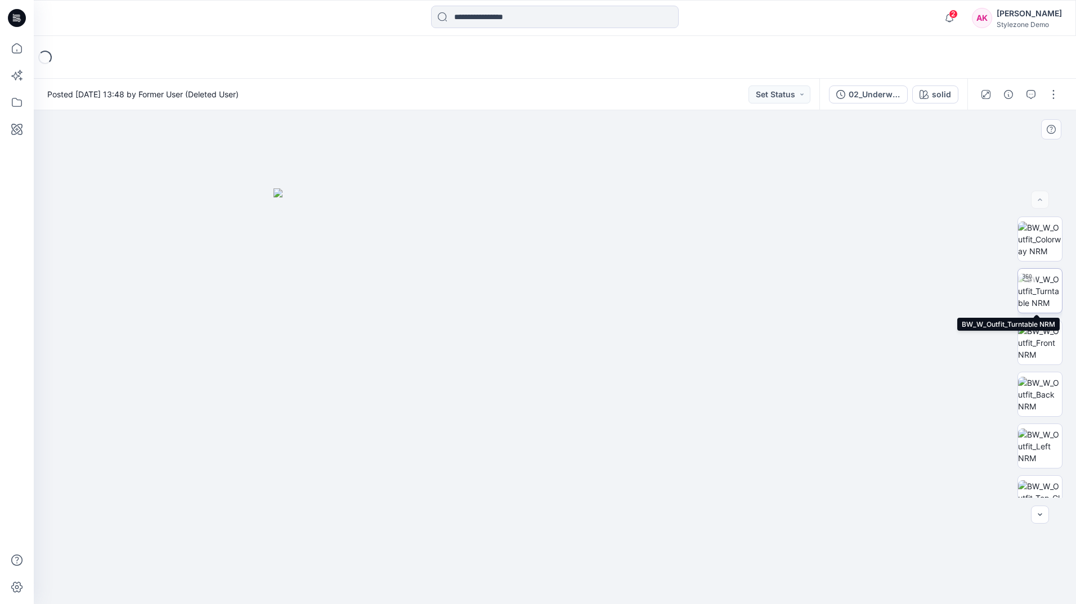
click at [1044, 295] on img at bounding box center [1040, 290] width 44 height 35
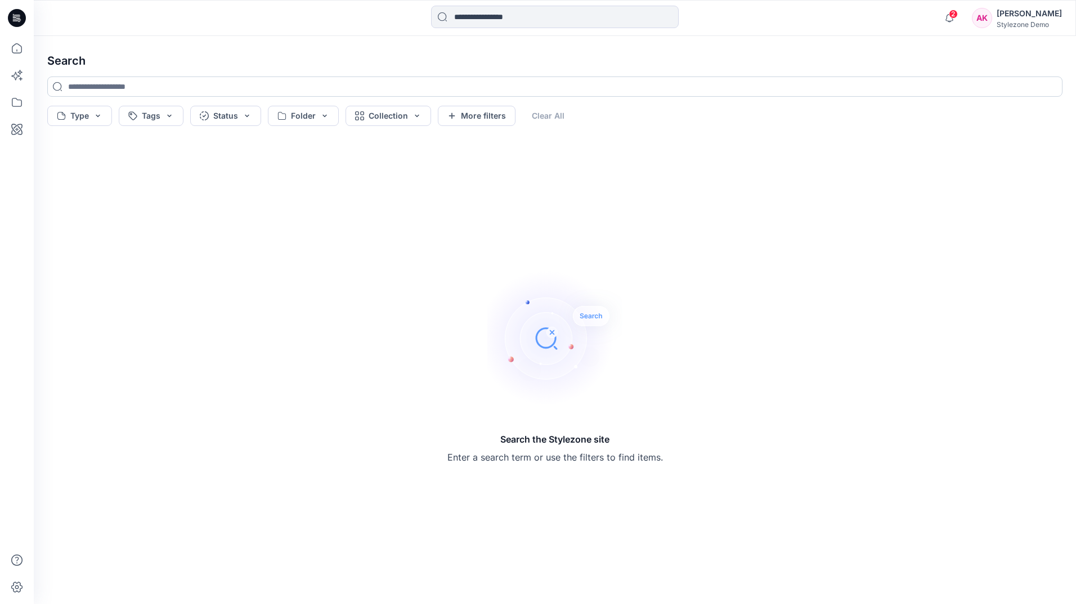
click at [295, 87] on input at bounding box center [554, 87] width 1015 height 20
type input "***"
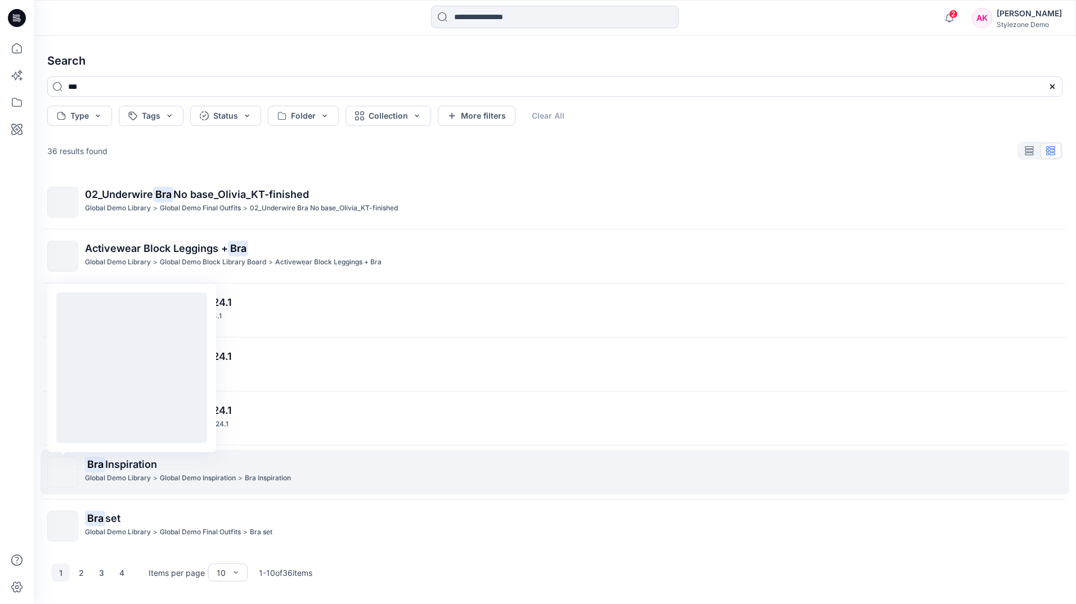
click at [63, 473] on img at bounding box center [63, 473] width 0 height 0
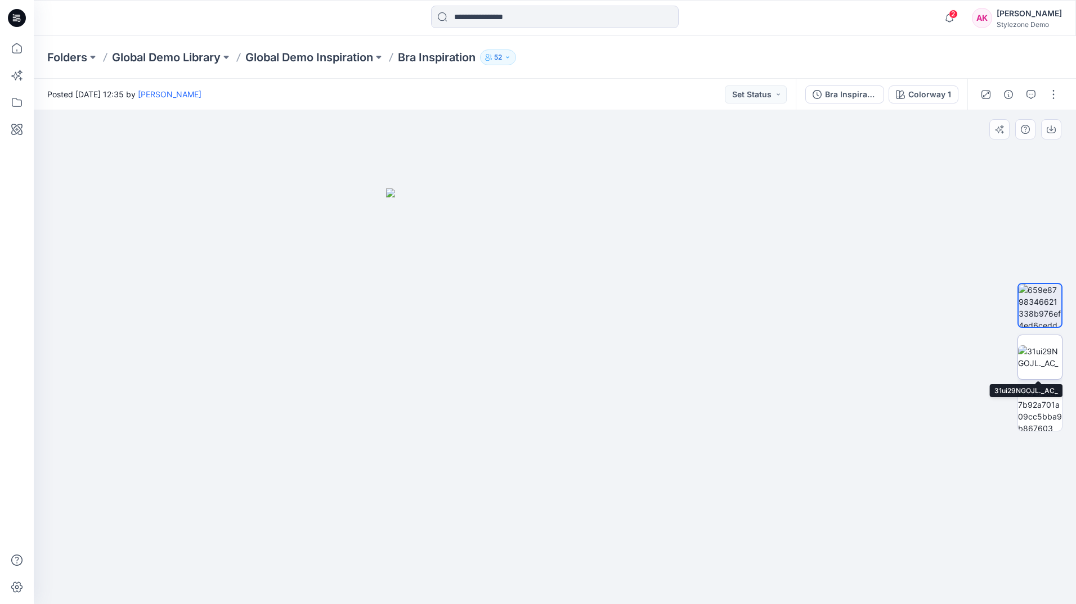
click at [1039, 351] on img at bounding box center [1040, 357] width 44 height 24
click at [4, 44] on div at bounding box center [17, 302] width 34 height 604
click at [23, 52] on icon at bounding box center [17, 48] width 25 height 25
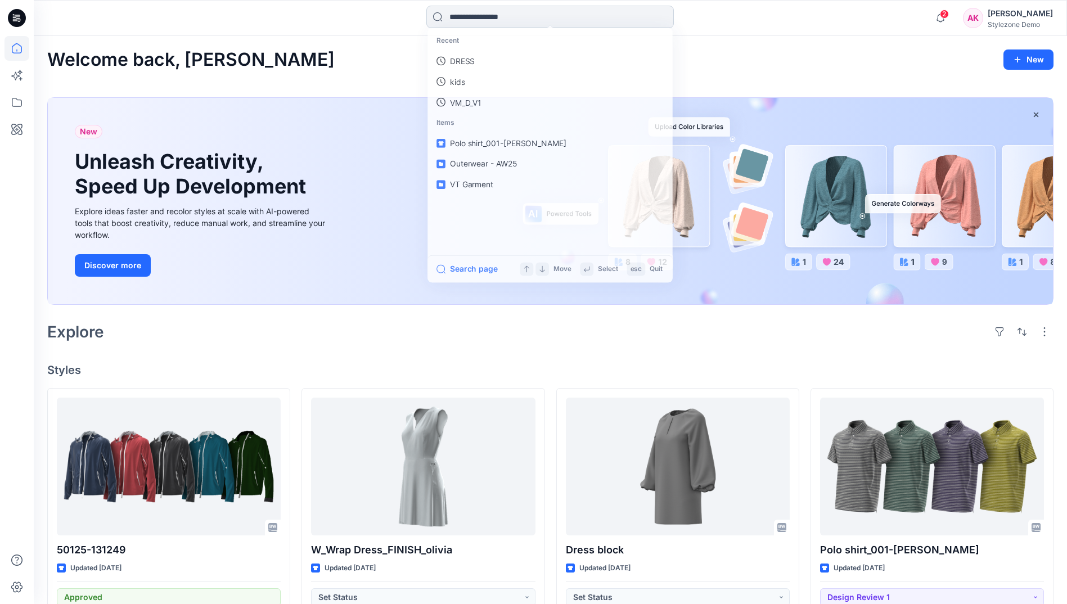
click at [539, 8] on input at bounding box center [550, 17] width 248 height 23
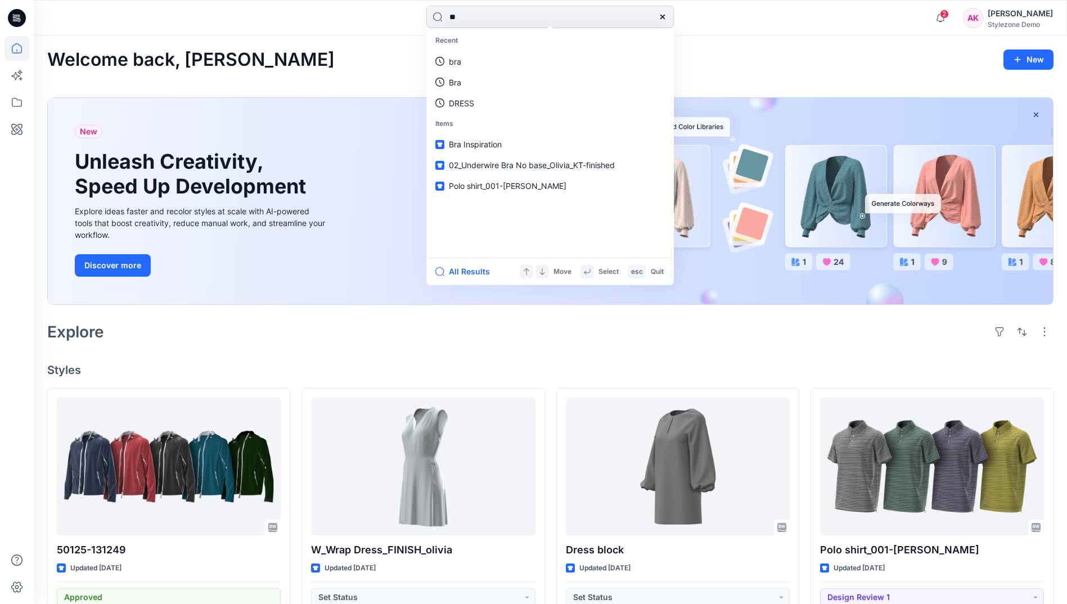
type input "***"
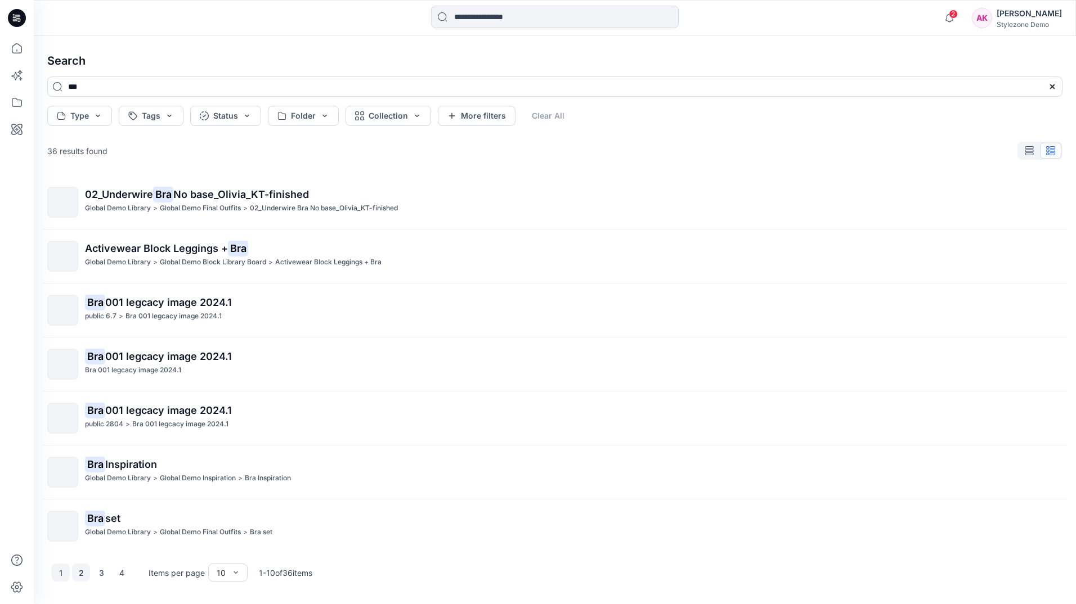
click at [81, 575] on button "2" at bounding box center [81, 573] width 18 height 18
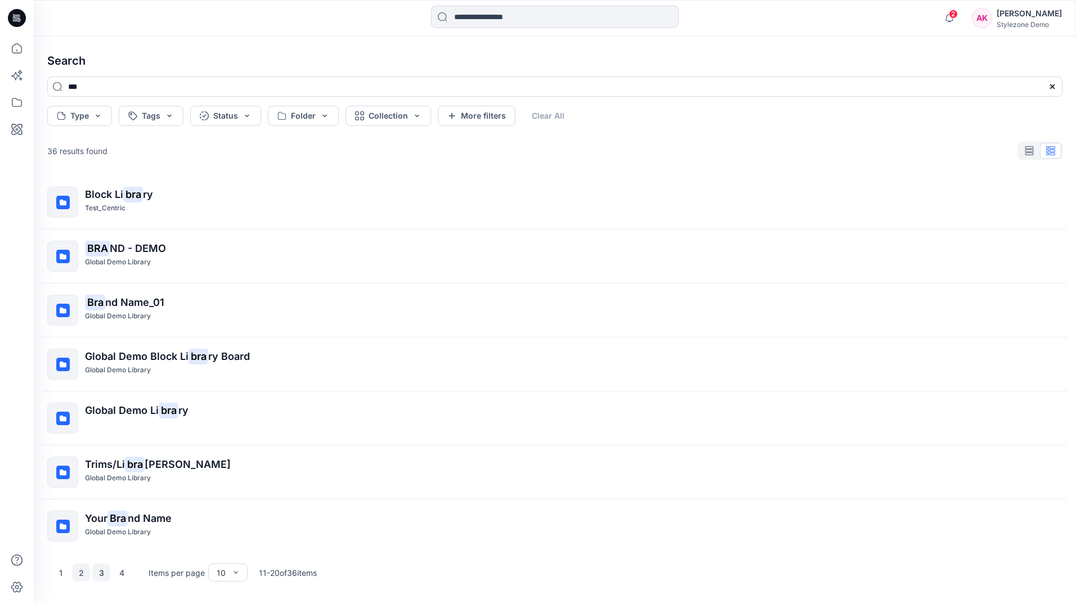
click at [94, 574] on button "3" at bounding box center [101, 573] width 18 height 18
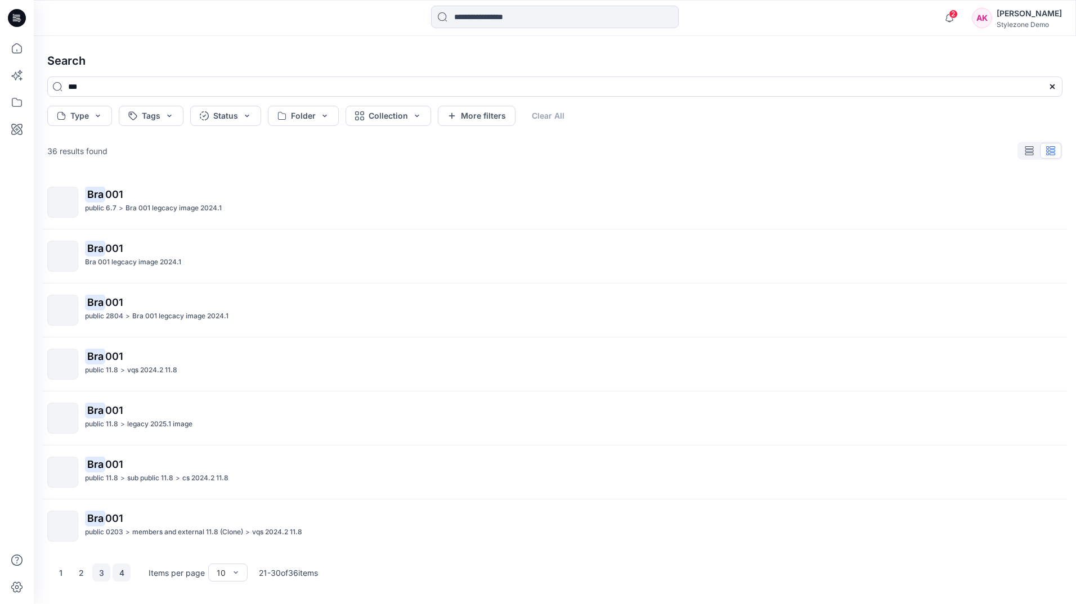
click at [123, 573] on button "4" at bounding box center [122, 573] width 18 height 18
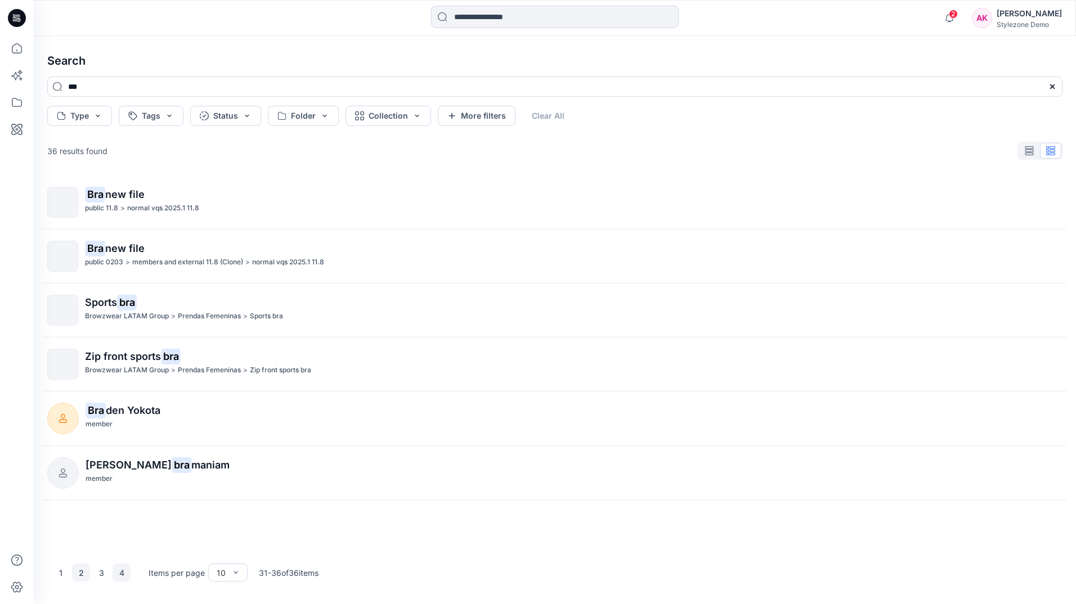
click at [84, 571] on button "2" at bounding box center [81, 573] width 18 height 18
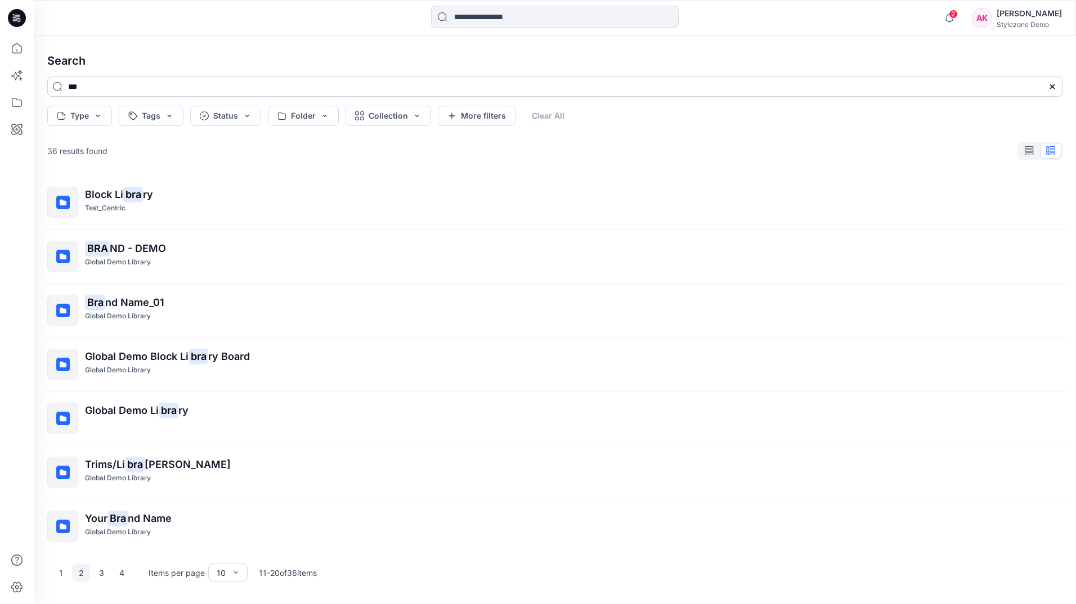
click at [168, 86] on input "***" at bounding box center [554, 87] width 1015 height 20
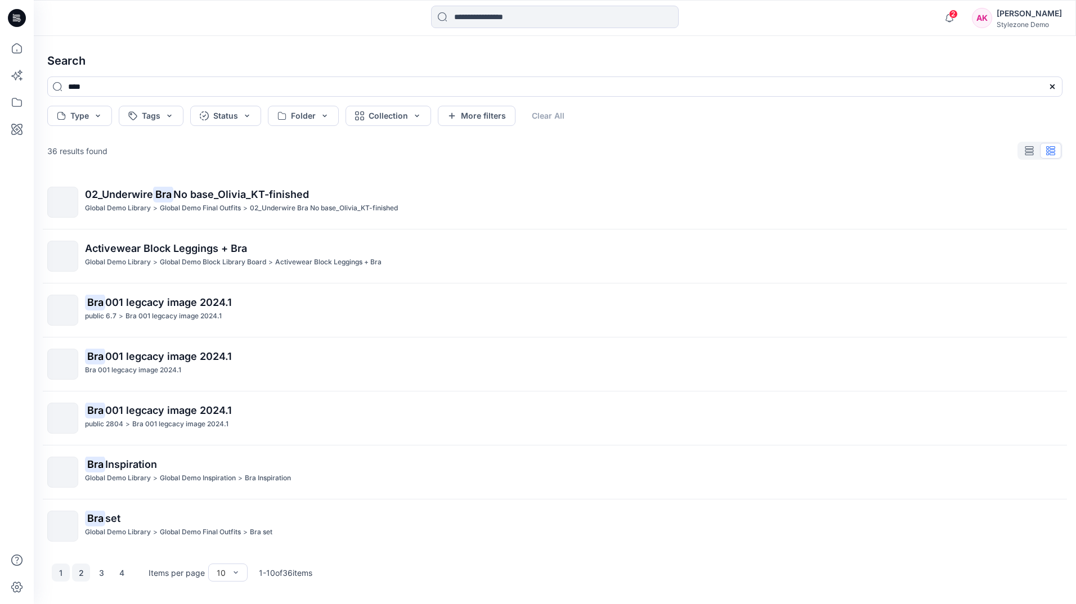
type input "***"
click at [84, 567] on button "2" at bounding box center [81, 573] width 18 height 18
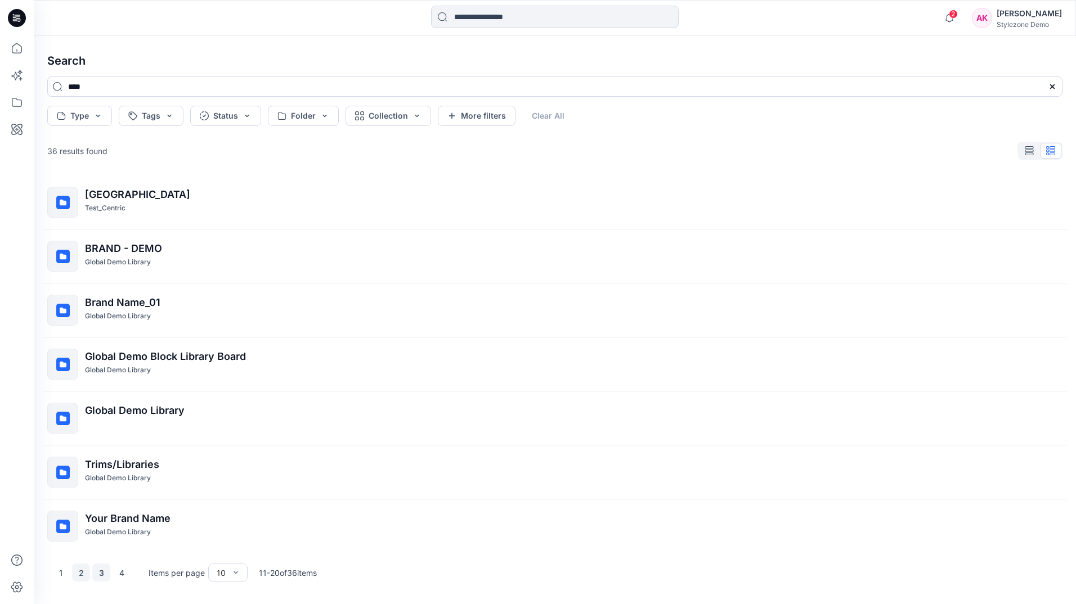
click at [101, 577] on button "3" at bounding box center [101, 573] width 18 height 18
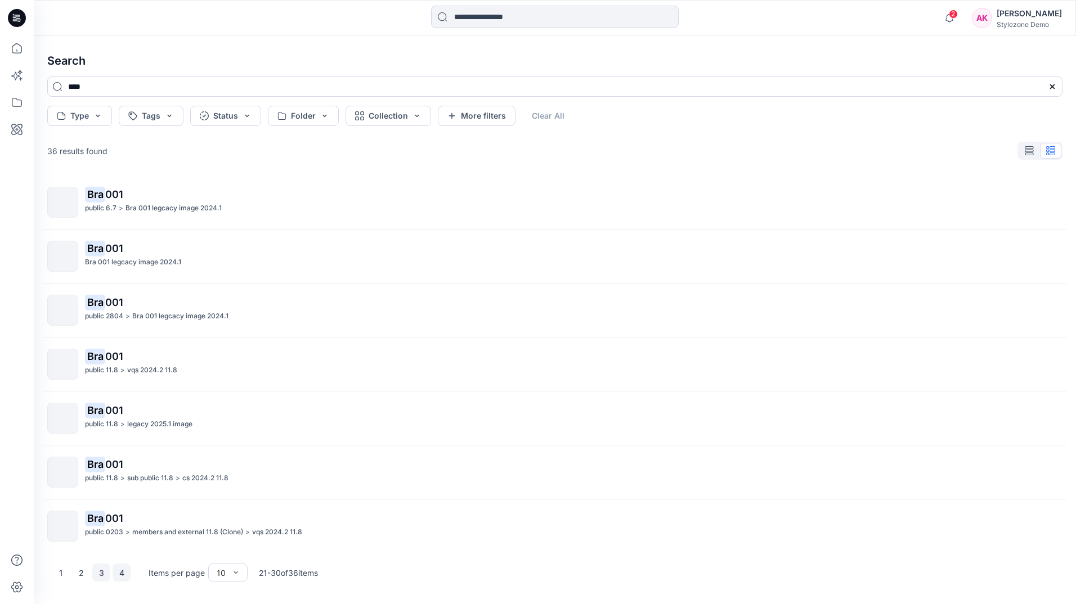
click at [122, 574] on button "4" at bounding box center [122, 573] width 18 height 18
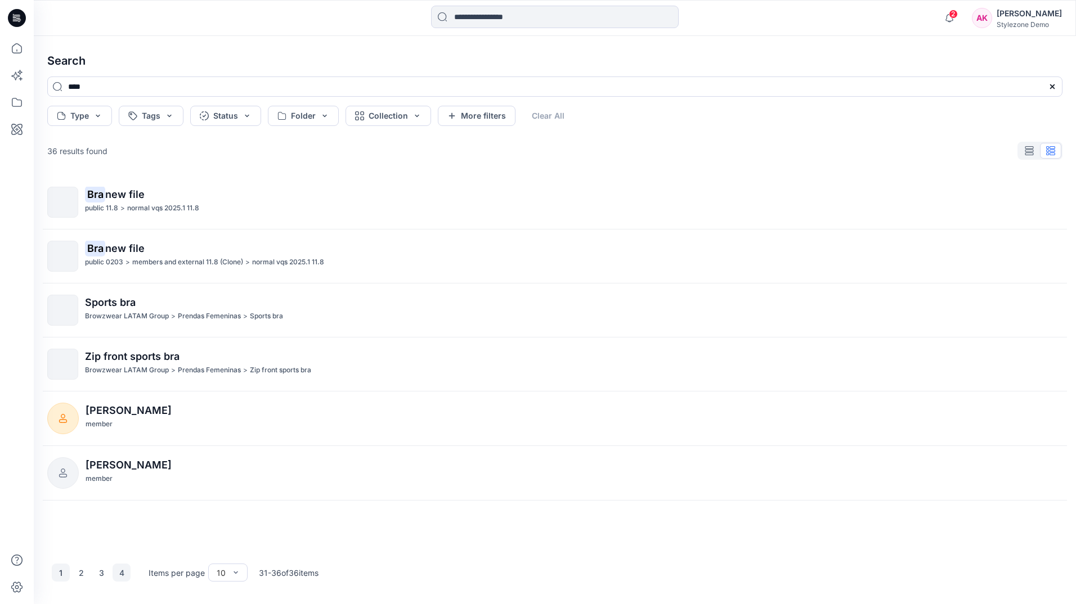
click at [64, 574] on button "1" at bounding box center [61, 573] width 18 height 18
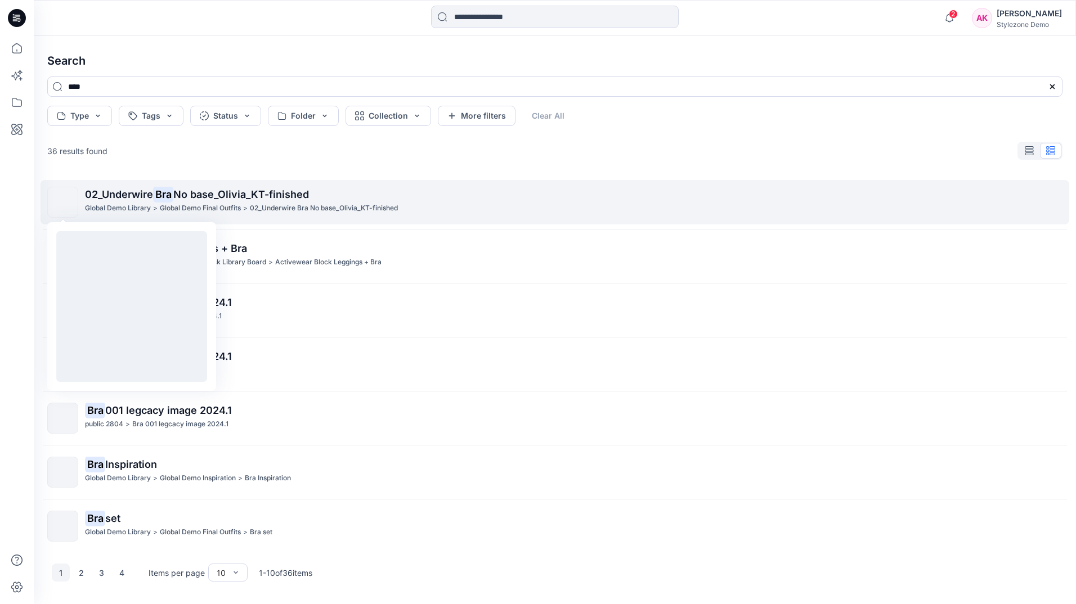
click at [63, 203] on img at bounding box center [63, 203] width 0 height 0
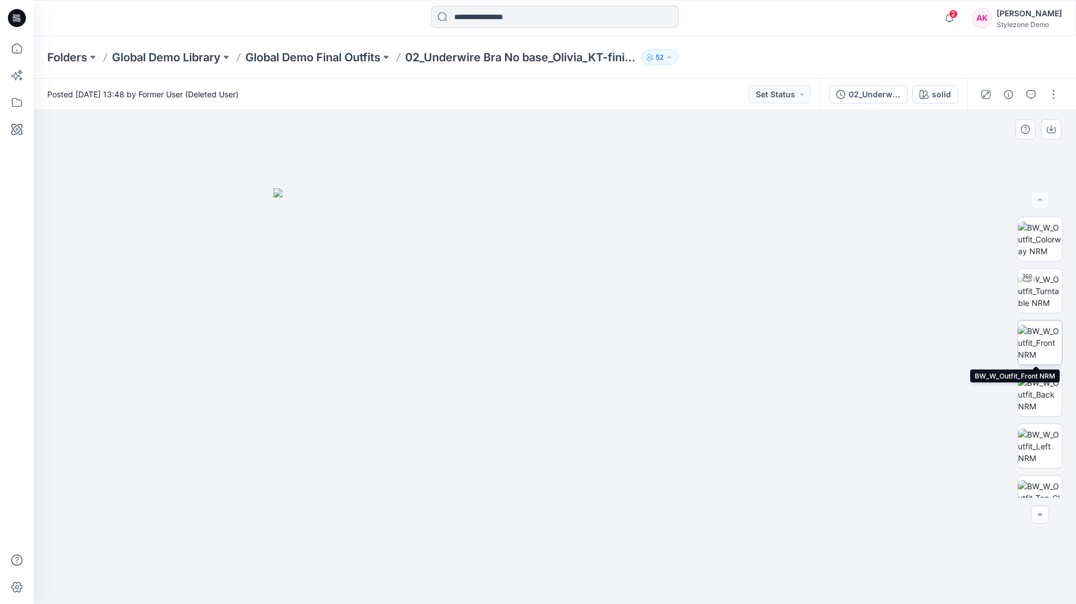
click at [1050, 334] on img at bounding box center [1040, 342] width 44 height 35
click at [1056, 289] on img at bounding box center [1040, 290] width 44 height 35
drag, startPoint x: 567, startPoint y: 253, endPoint x: 529, endPoint y: 533, distance: 282.2
click at [529, 533] on img at bounding box center [516, 240] width 1522 height 729
click at [1045, 343] on img at bounding box center [1040, 342] width 44 height 35
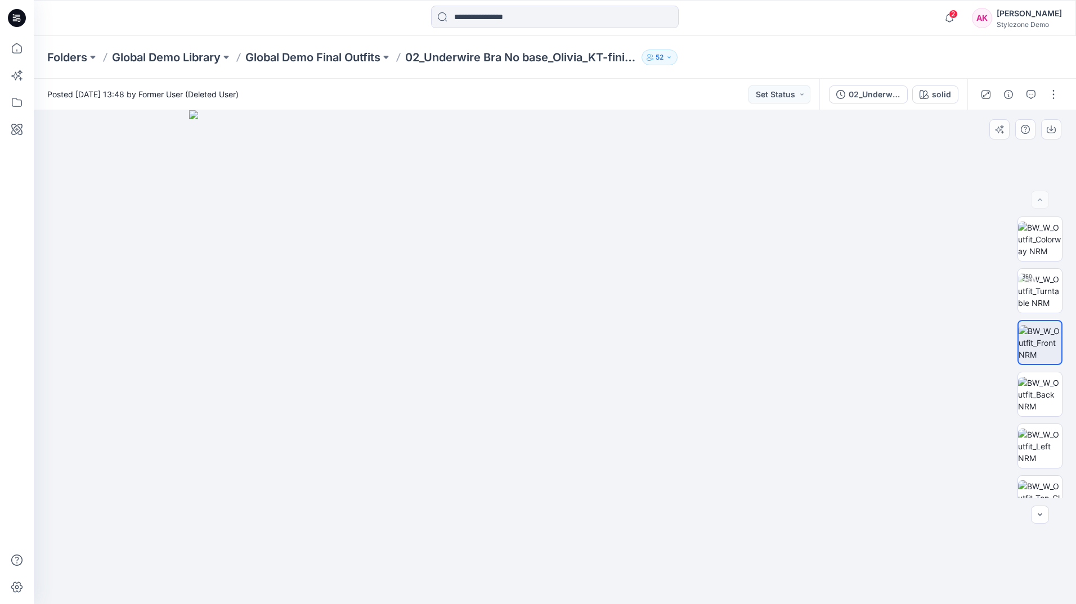
drag, startPoint x: 551, startPoint y: 211, endPoint x: 531, endPoint y: 409, distance: 199.1
click at [531, 409] on img at bounding box center [554, 357] width 731 height 494
click at [16, 55] on icon at bounding box center [17, 48] width 25 height 25
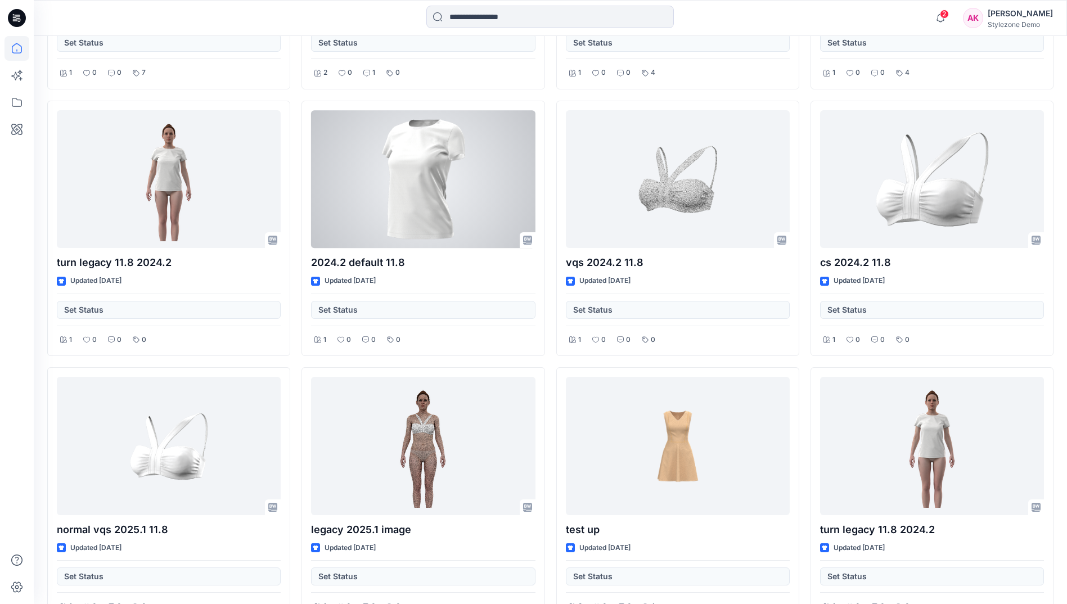
scroll to position [2230, 0]
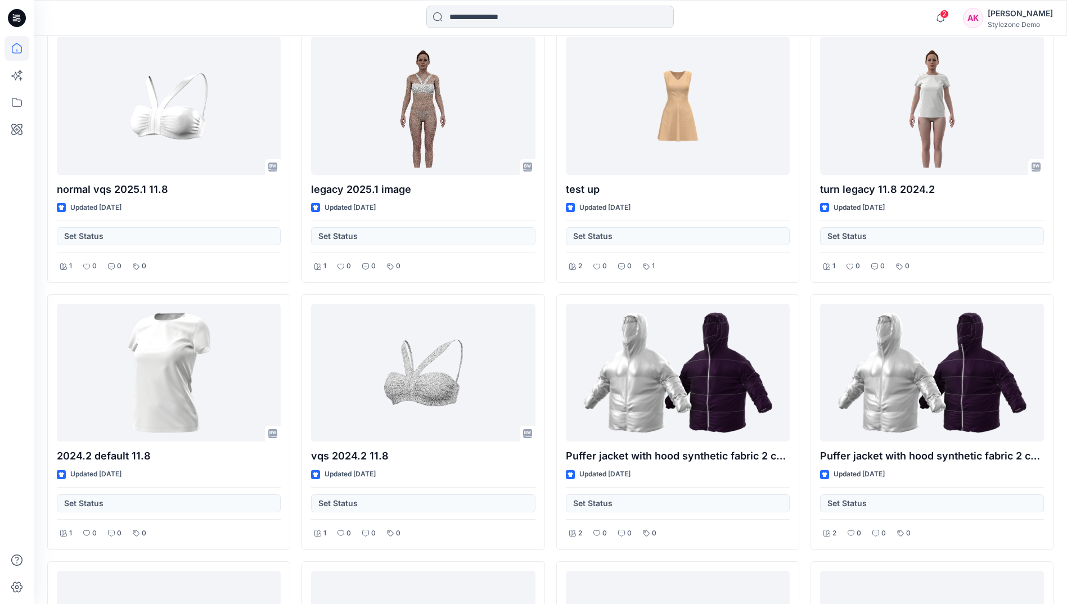
click at [526, 23] on input at bounding box center [550, 17] width 248 height 23
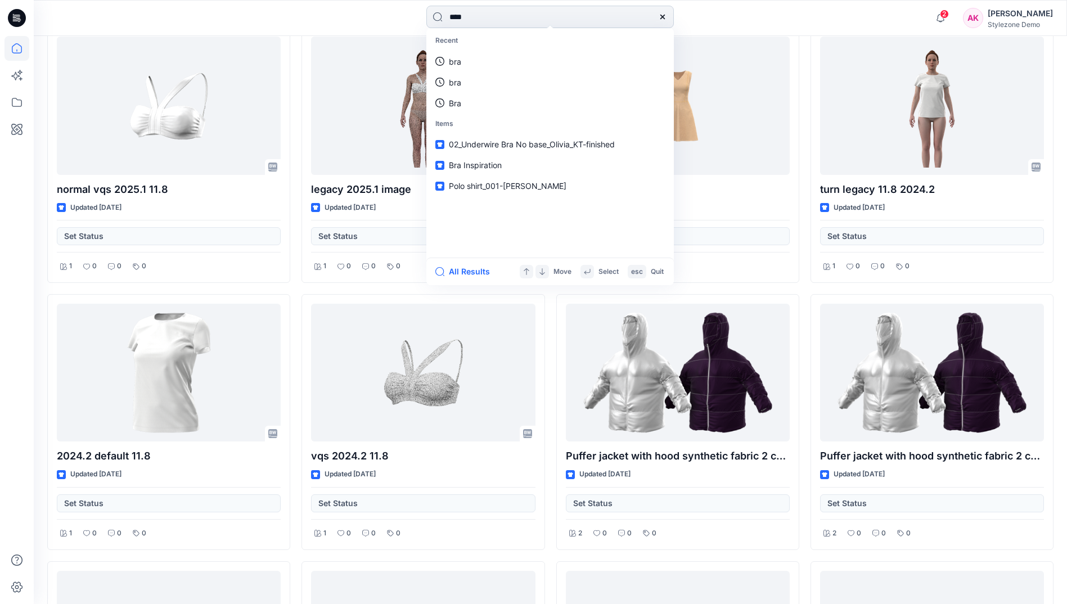
type input "*****"
